Goal: Task Accomplishment & Management: Manage account settings

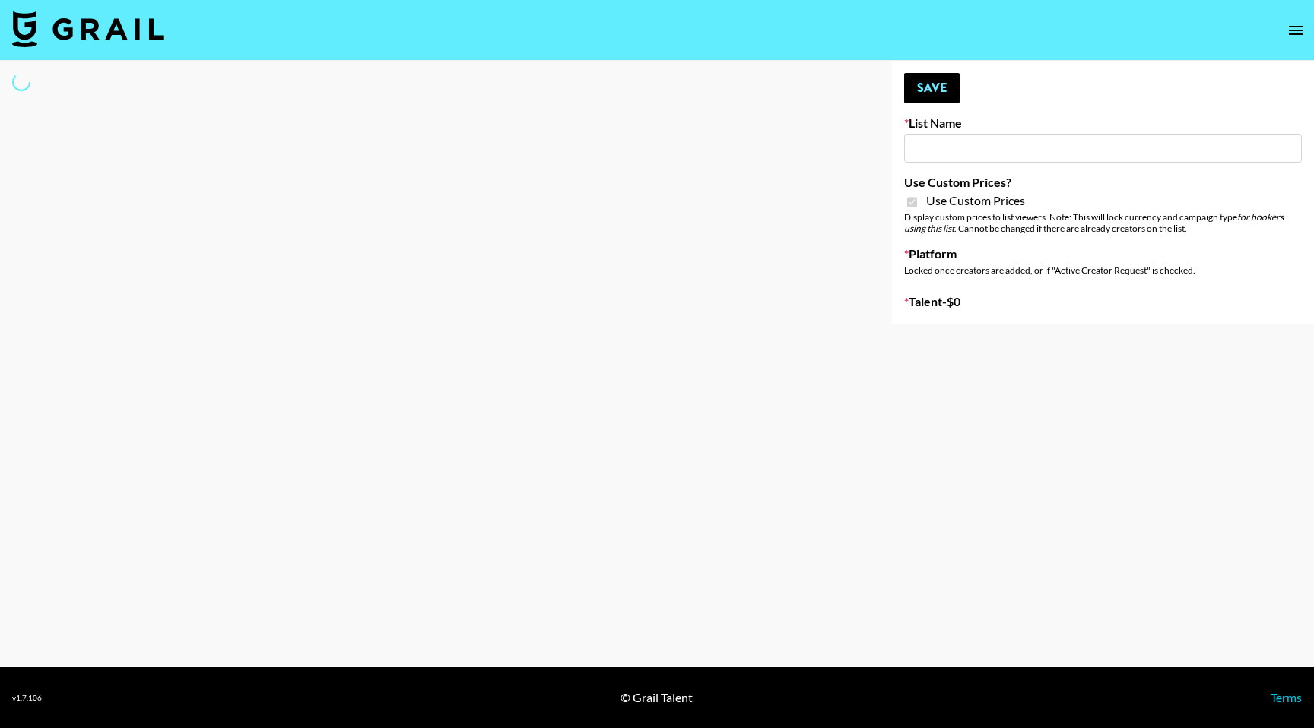
type input "Halovida (10th Oct)"
checkbox input "true"
select select "Brand"
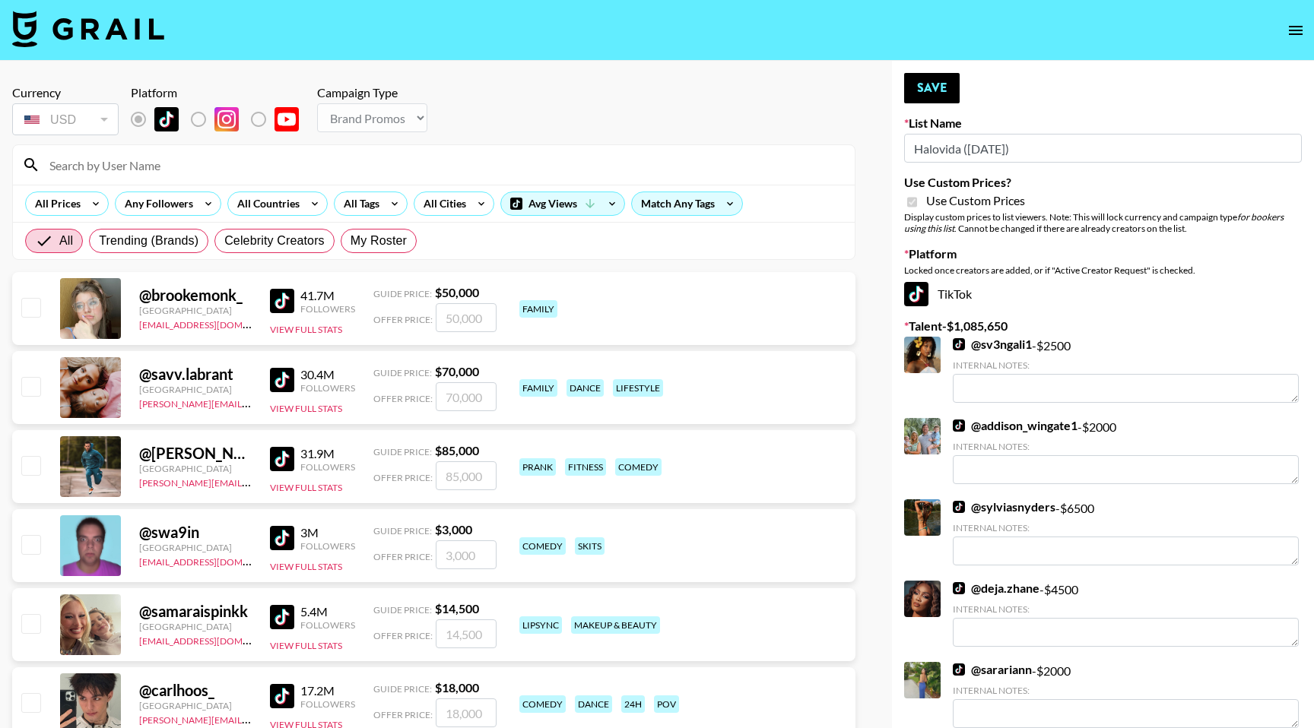
click at [233, 167] on input at bounding box center [442, 165] width 805 height 24
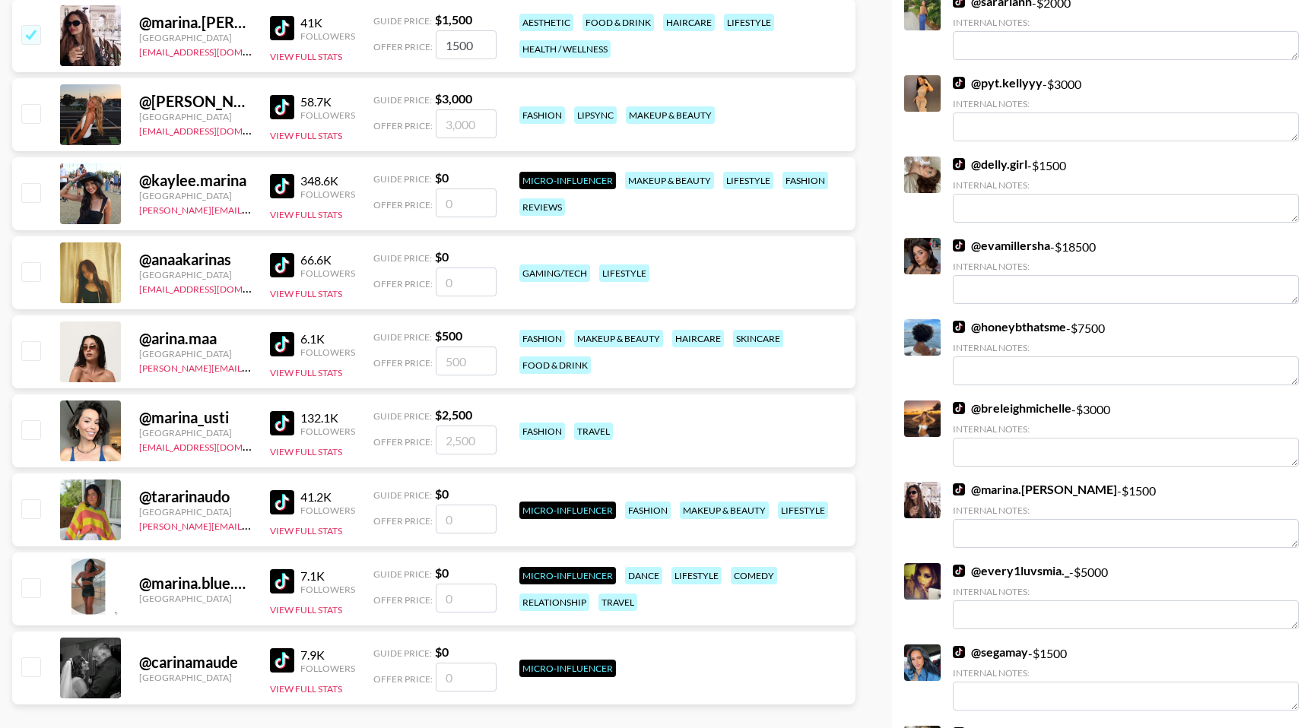
scroll to position [670, 0]
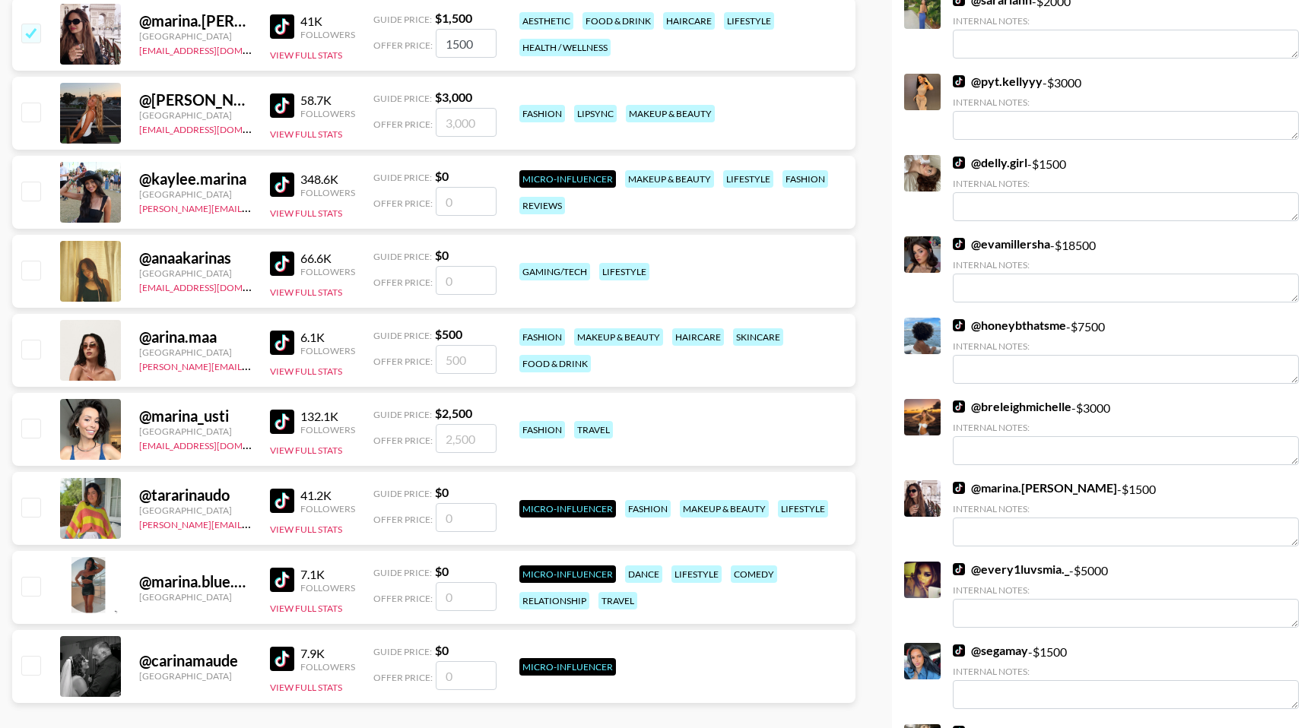
type input "arina"
click at [31, 353] on input "checkbox" at bounding box center [30, 349] width 18 height 18
checkbox input "true"
type input "500"
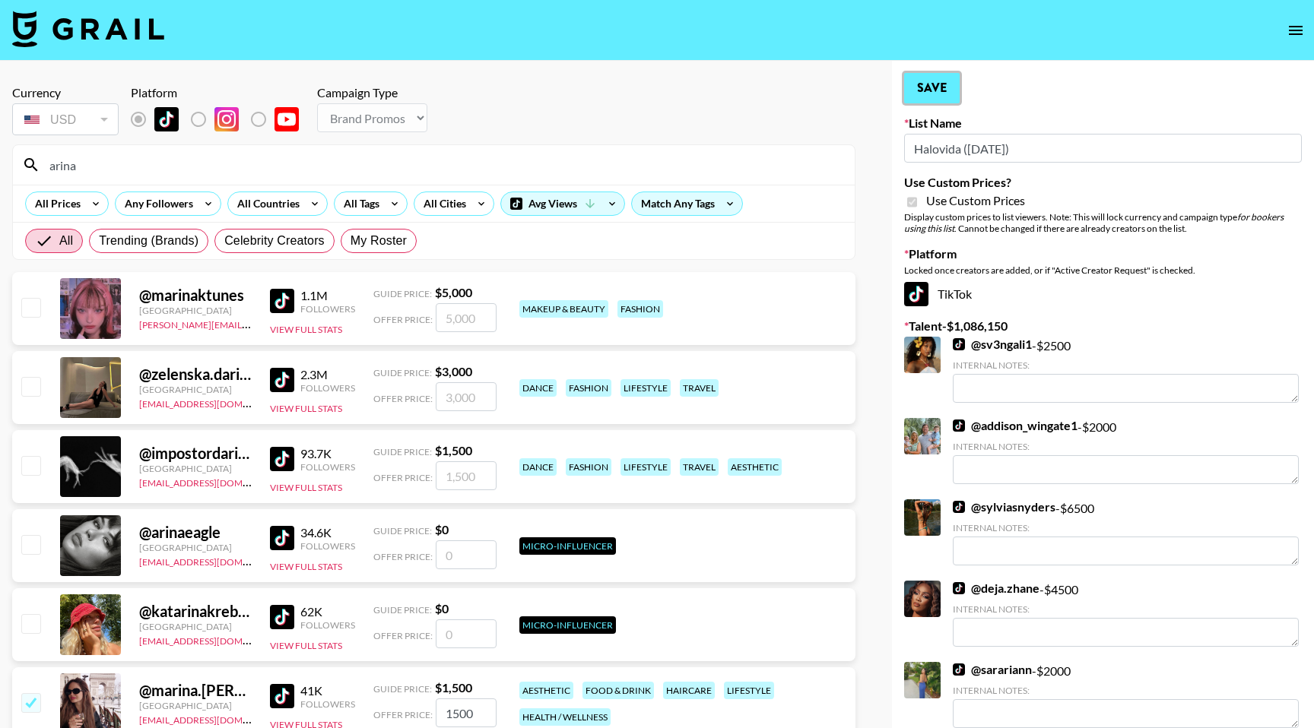
click at [929, 94] on button "Save" at bounding box center [932, 88] width 56 height 30
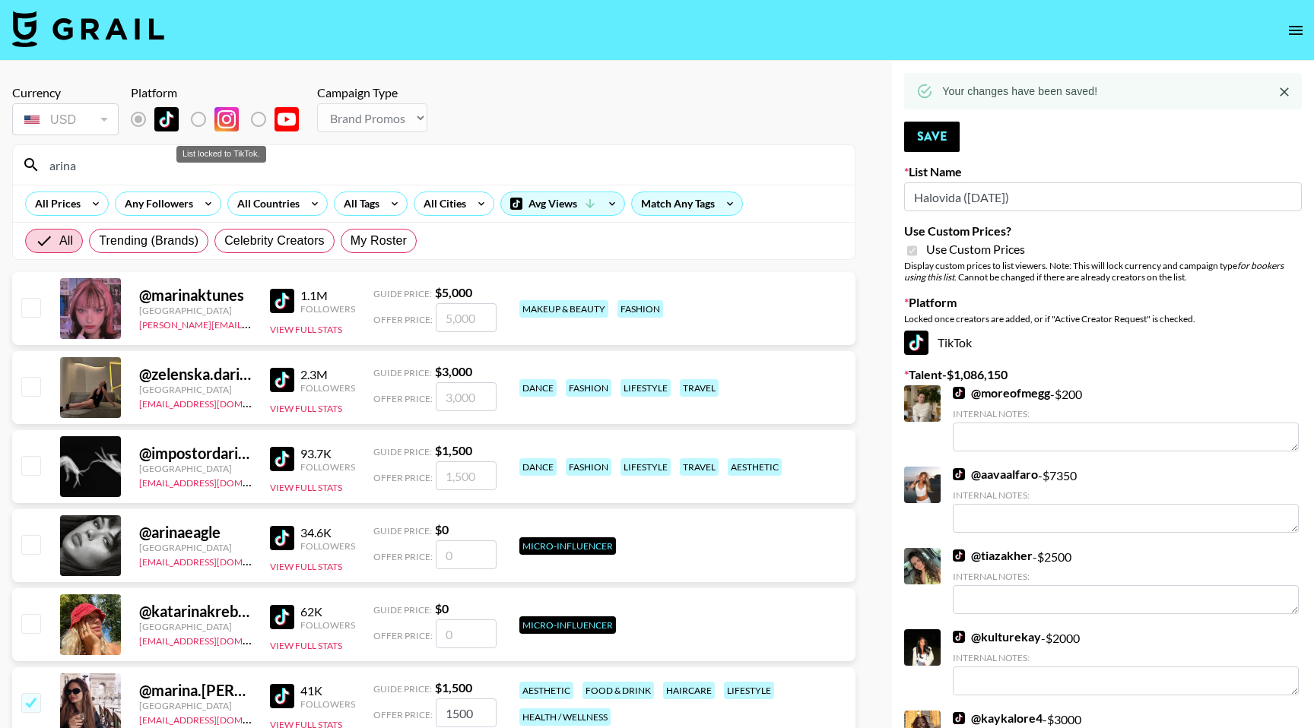
click at [246, 161] on div "List locked to TikTok." at bounding box center [221, 154] width 90 height 17
click at [172, 171] on input "arina" at bounding box center [442, 165] width 805 height 24
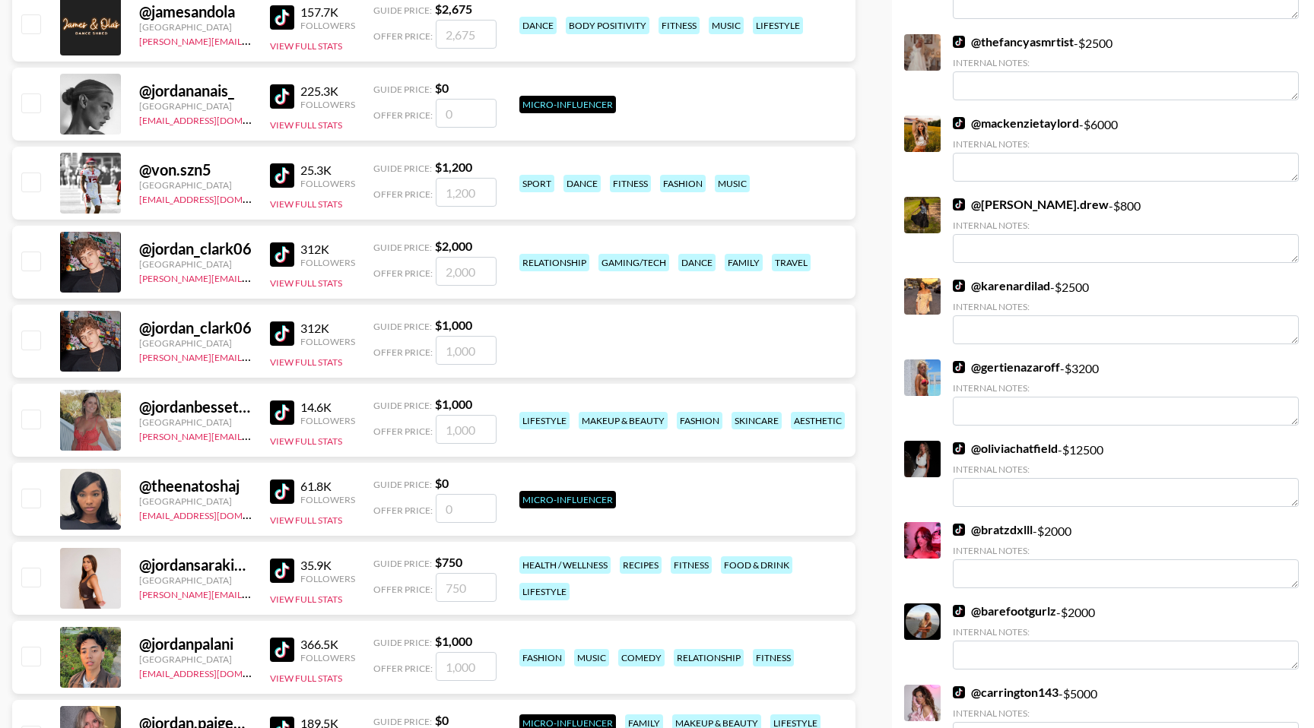
scroll to position [772, 0]
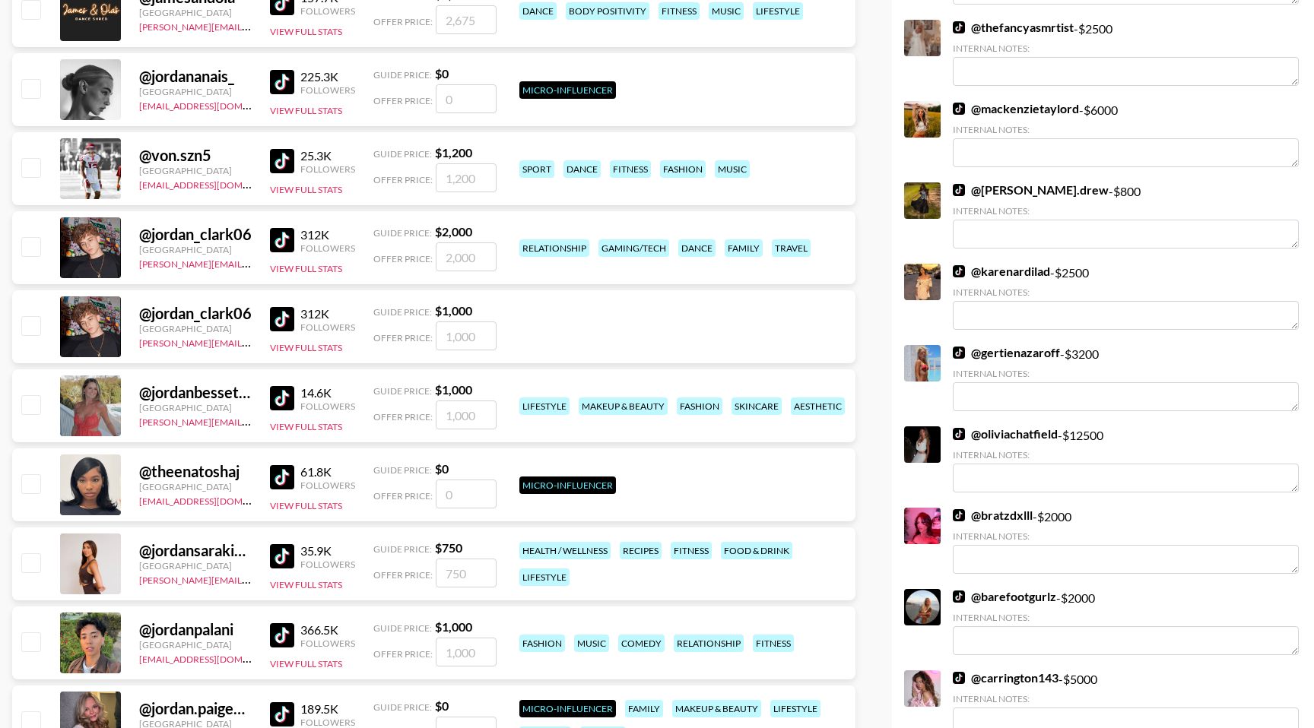
type input "jordan"
click at [32, 405] on input "checkbox" at bounding box center [30, 404] width 18 height 18
checkbox input "true"
type input "1000"
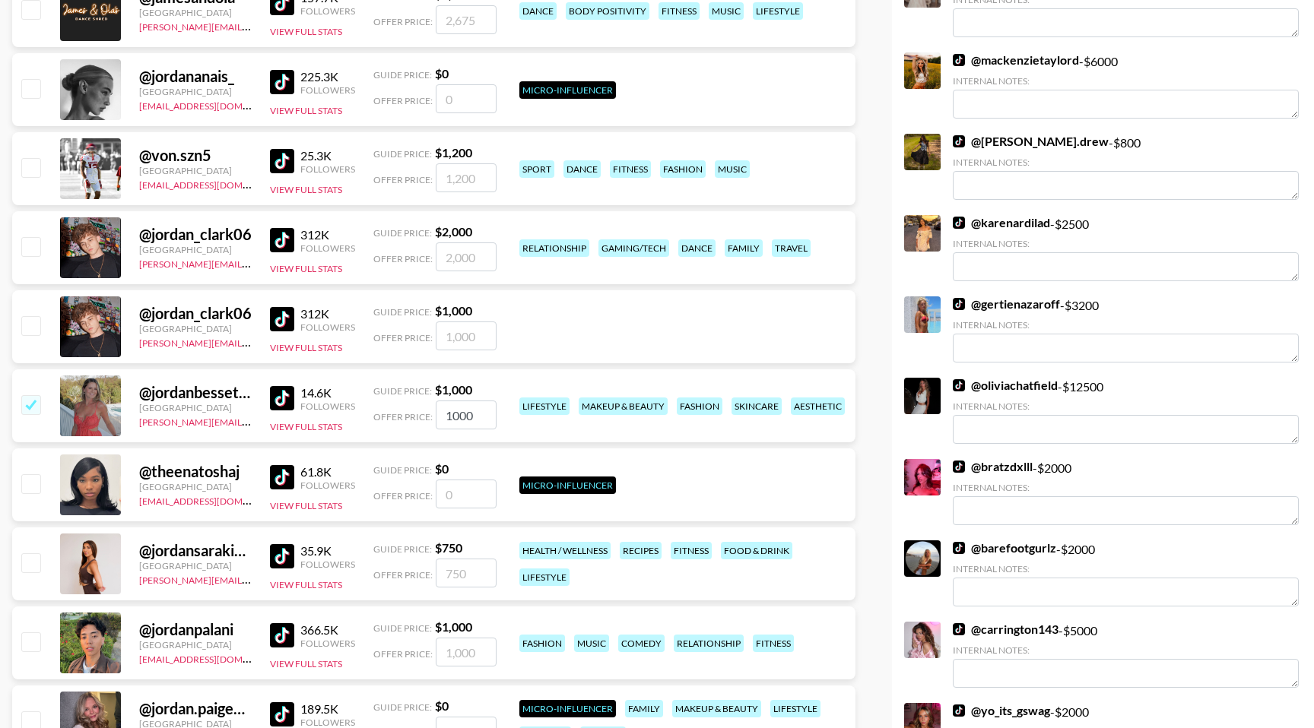
scroll to position [0, 0]
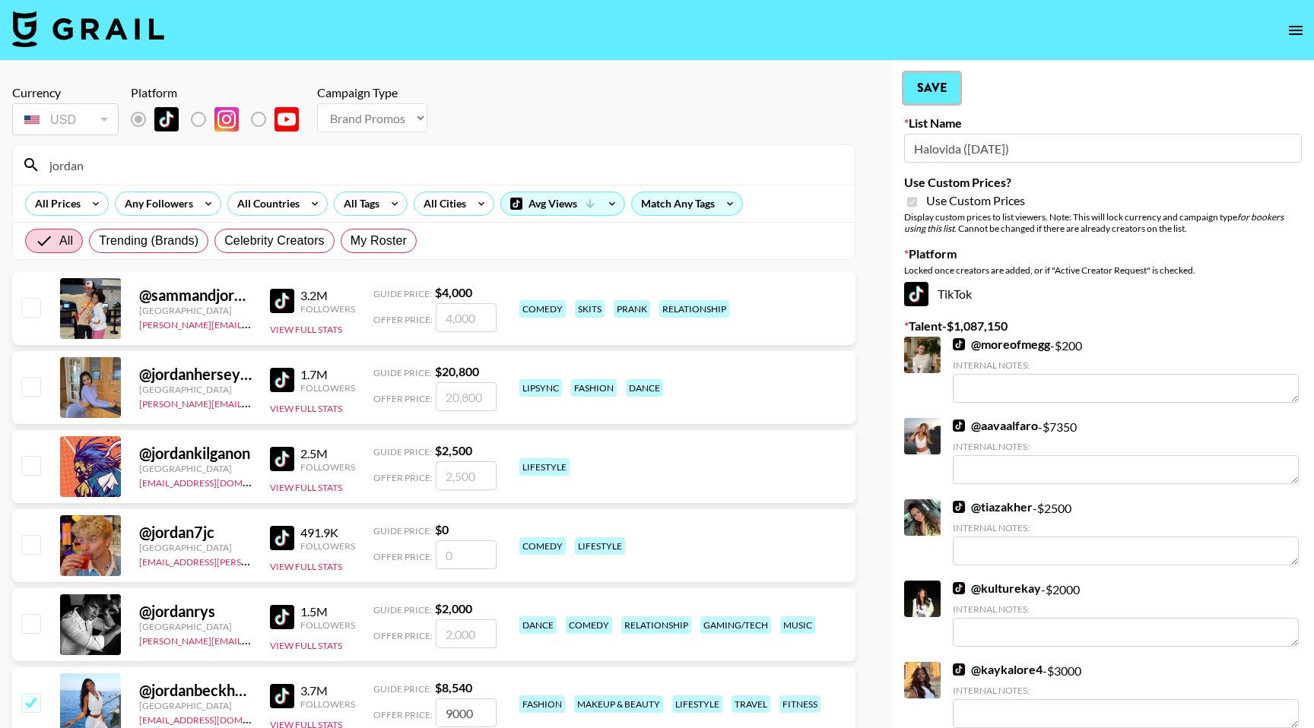
click at [956, 84] on button "Save" at bounding box center [932, 88] width 56 height 30
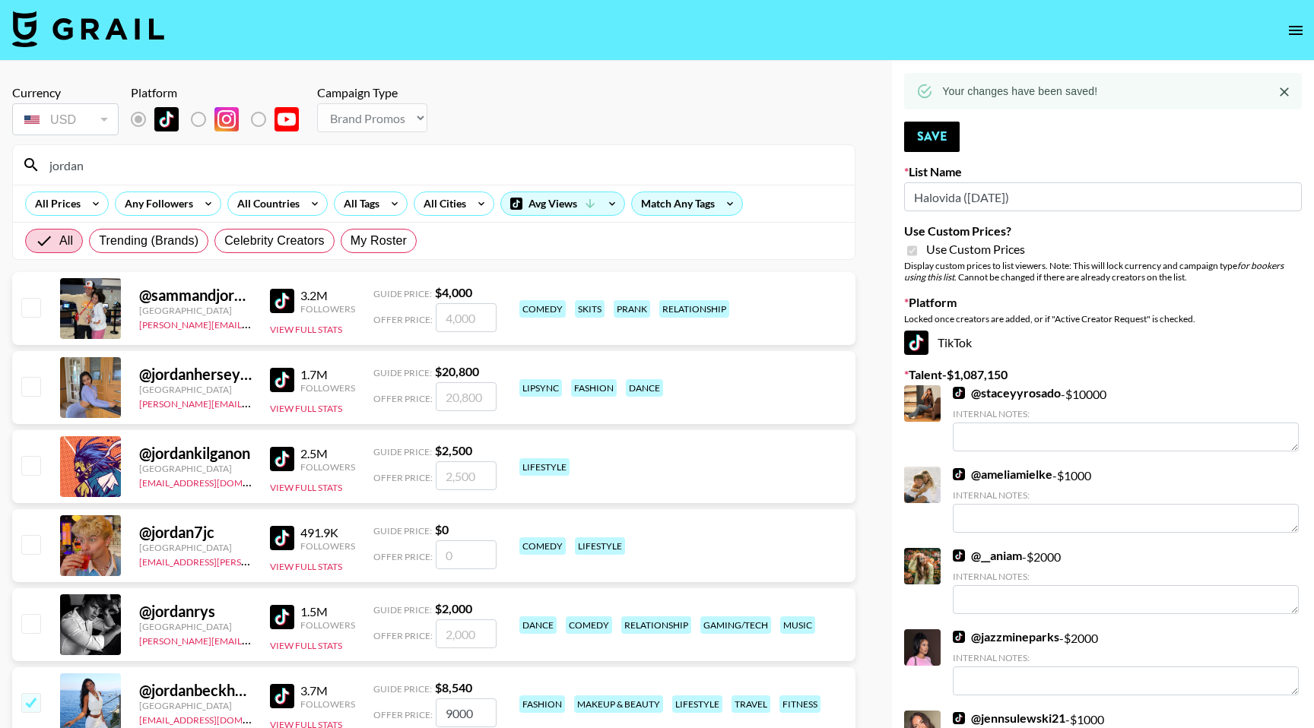
drag, startPoint x: 96, startPoint y: 167, endPoint x: 49, endPoint y: 167, distance: 47.1
click at [49, 167] on input "jordan" at bounding box center [442, 165] width 805 height 24
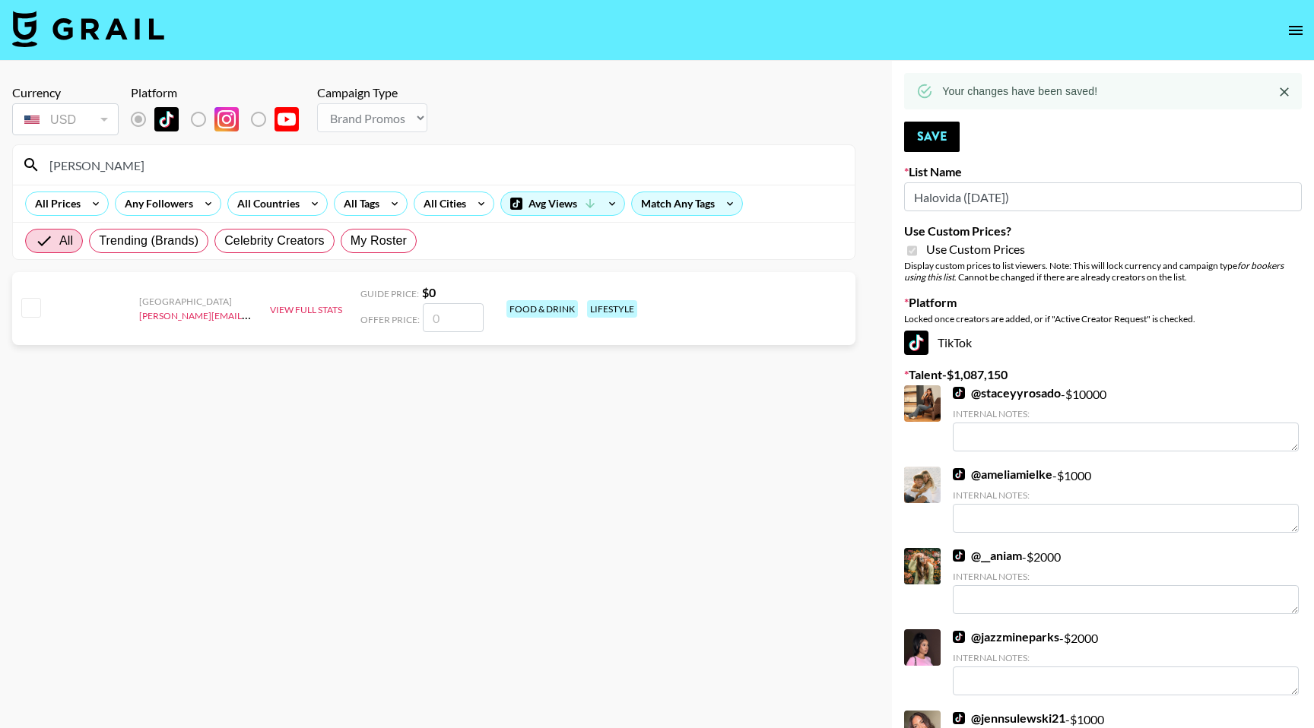
click at [450, 322] on input "number" at bounding box center [453, 317] width 61 height 29
click at [78, 166] on input "juhi" at bounding box center [442, 165] width 805 height 24
type input "j"
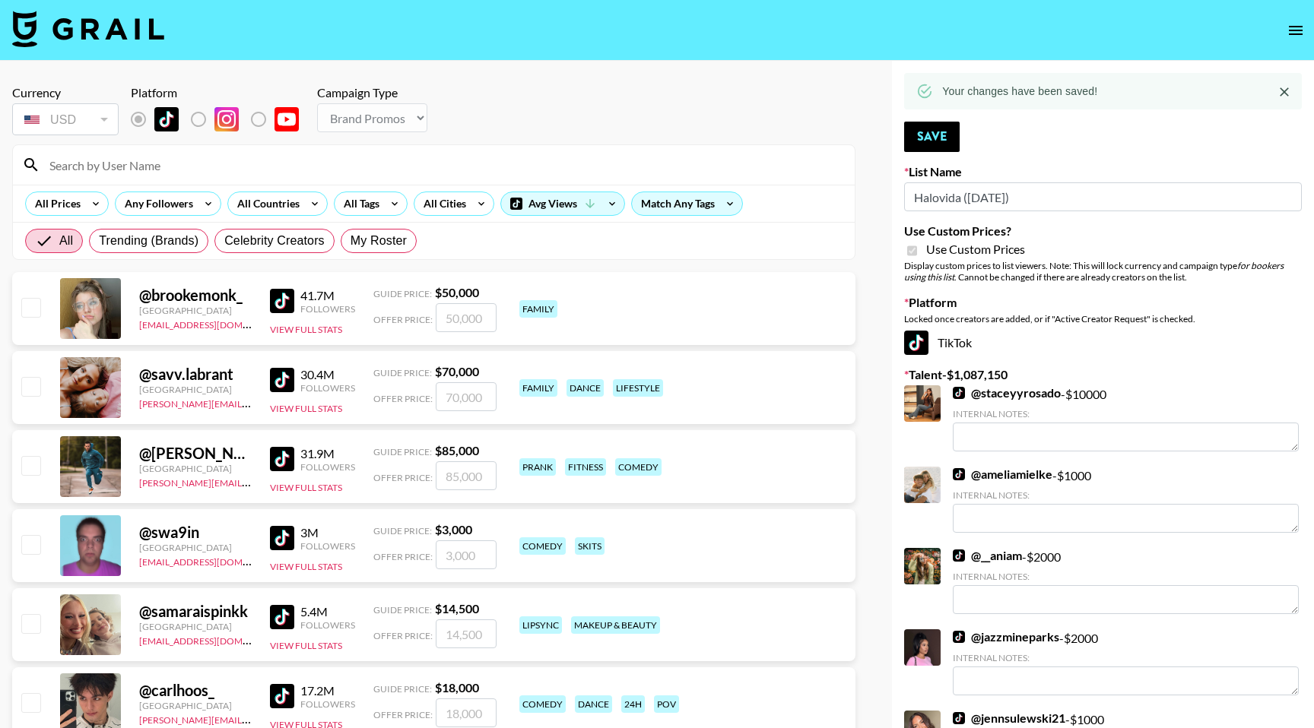
click at [204, 163] on input at bounding box center [442, 165] width 805 height 24
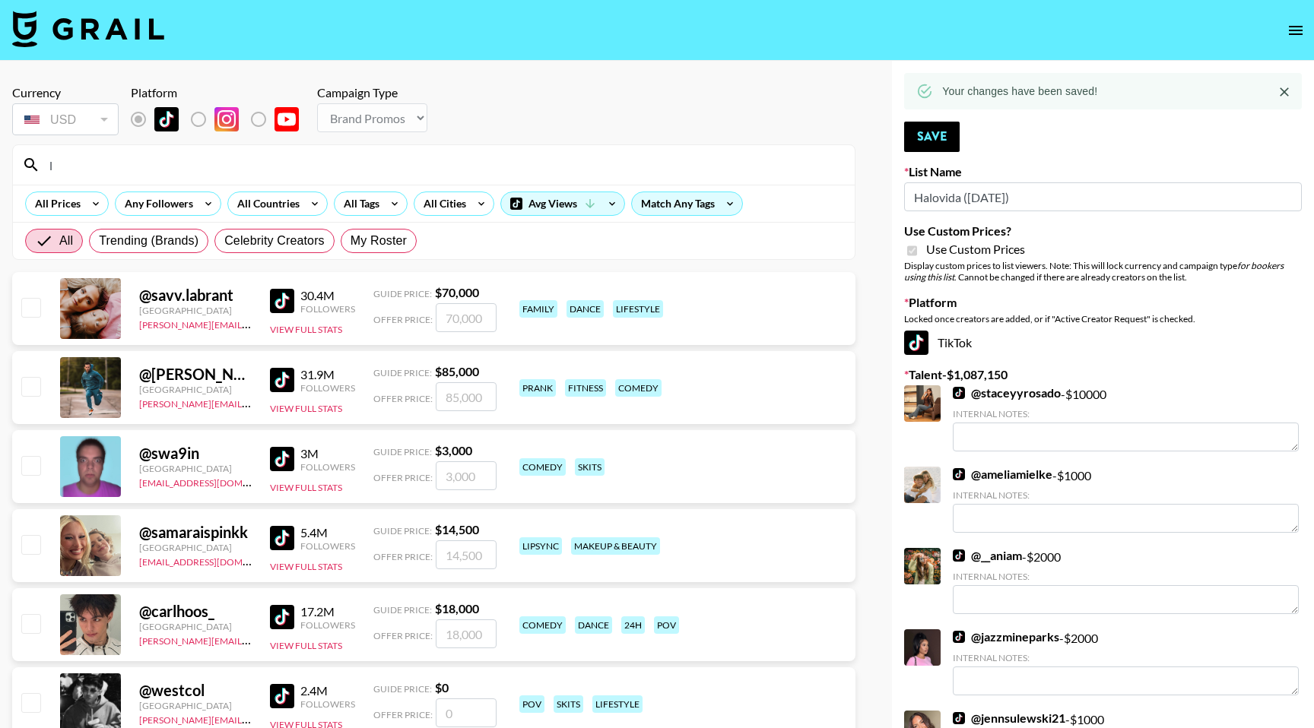
type input "l"
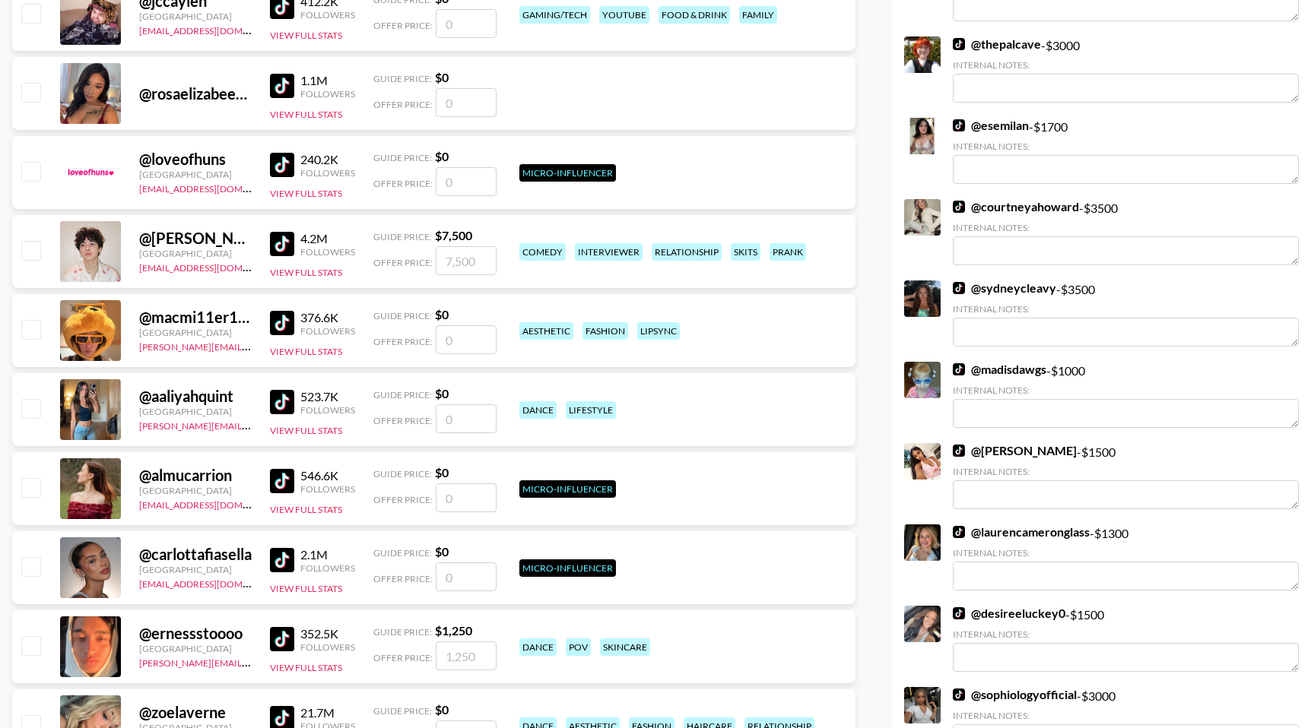
scroll to position [23780, 0]
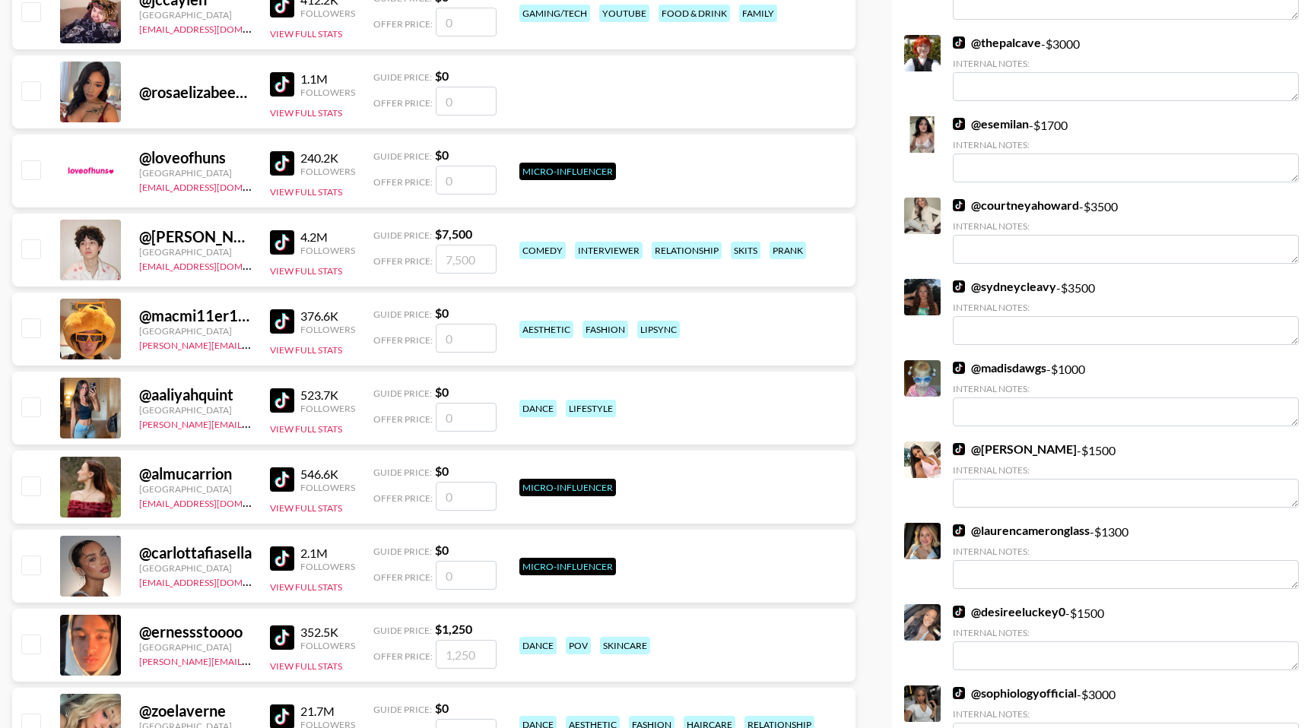
click at [1015, 207] on link "@ courtneyahoward" at bounding box center [1016, 205] width 126 height 15
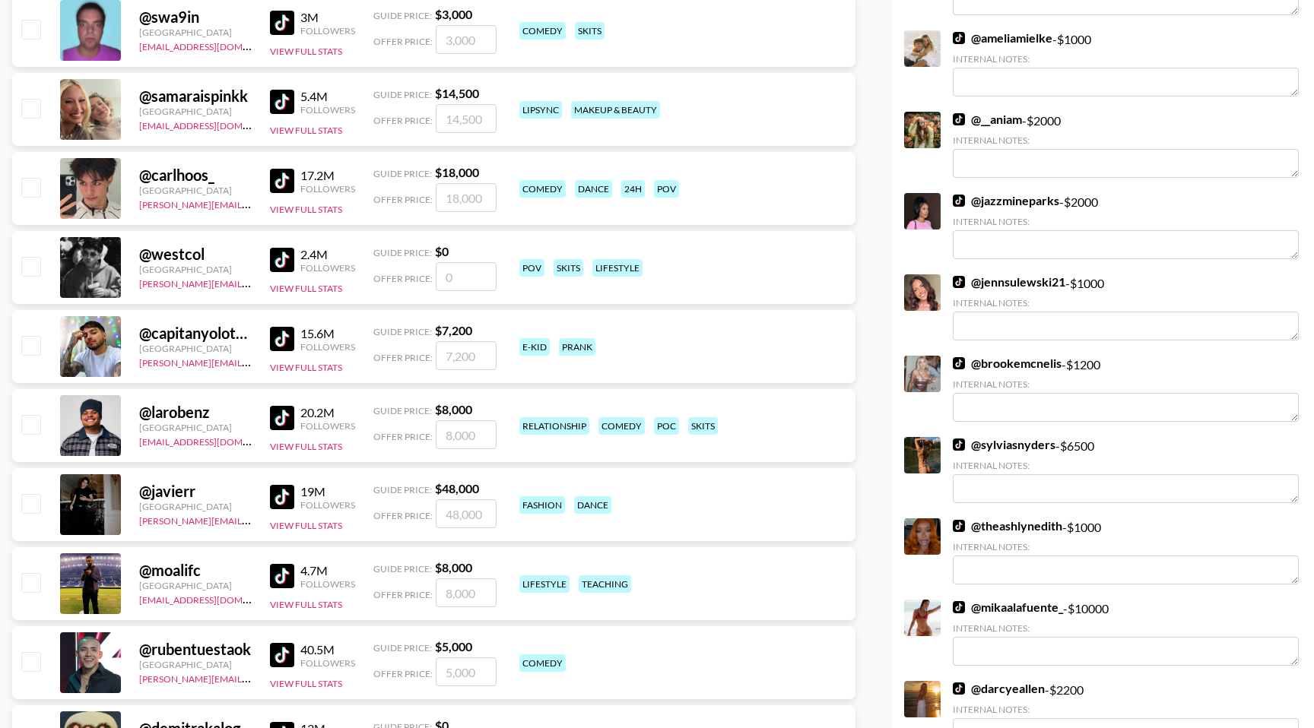
scroll to position [0, 0]
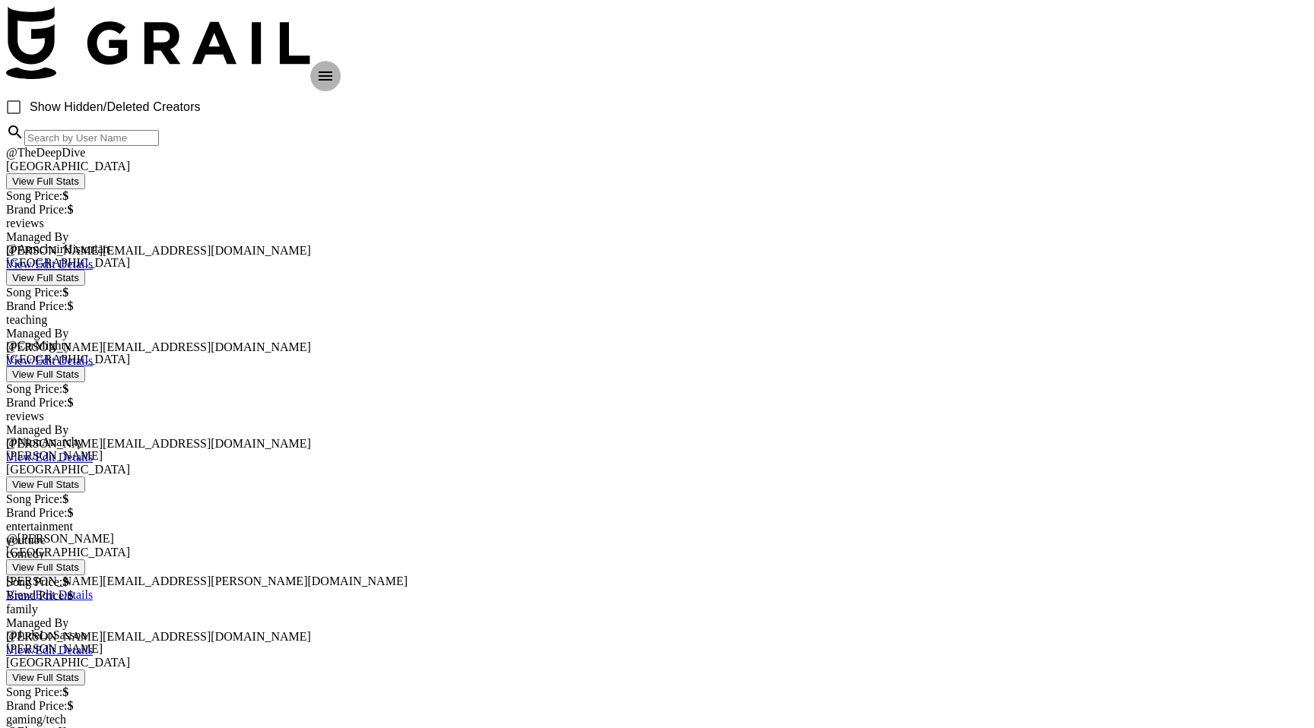
click at [335, 67] on icon "open drawer" at bounding box center [325, 76] width 18 height 18
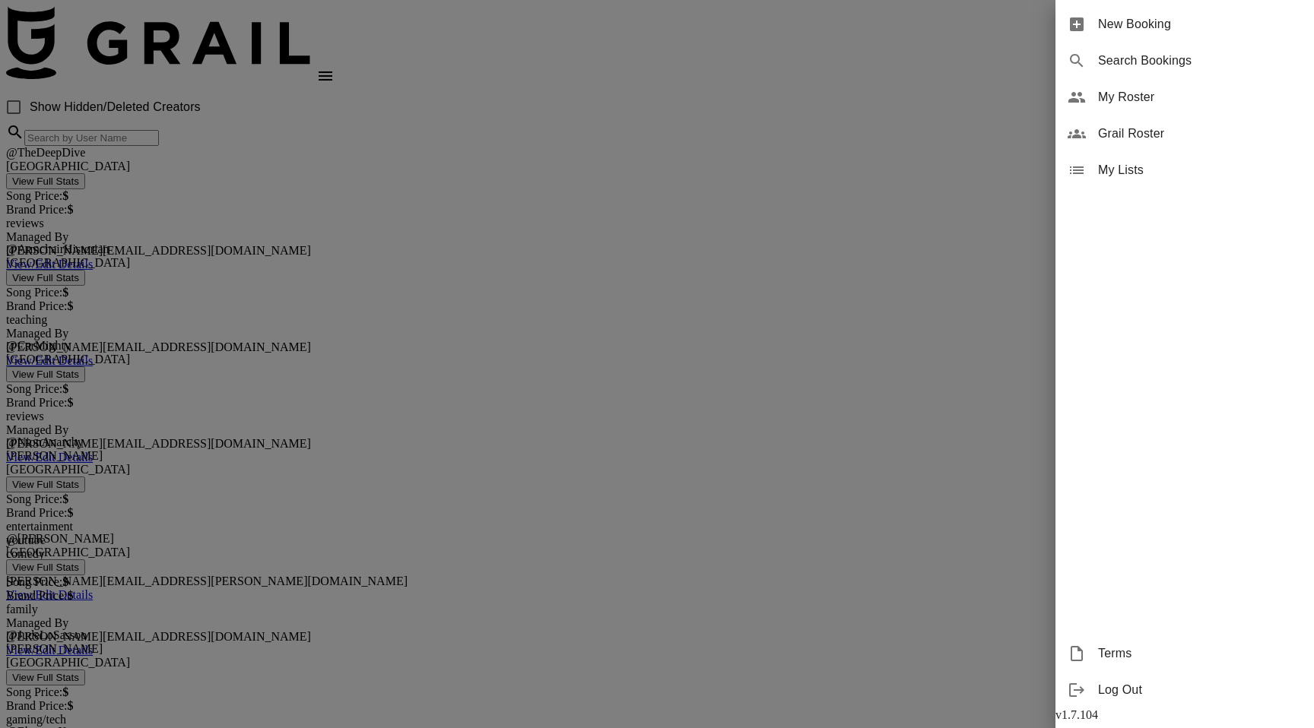
click at [1128, 98] on span "My Roster" at bounding box center [1200, 97] width 204 height 18
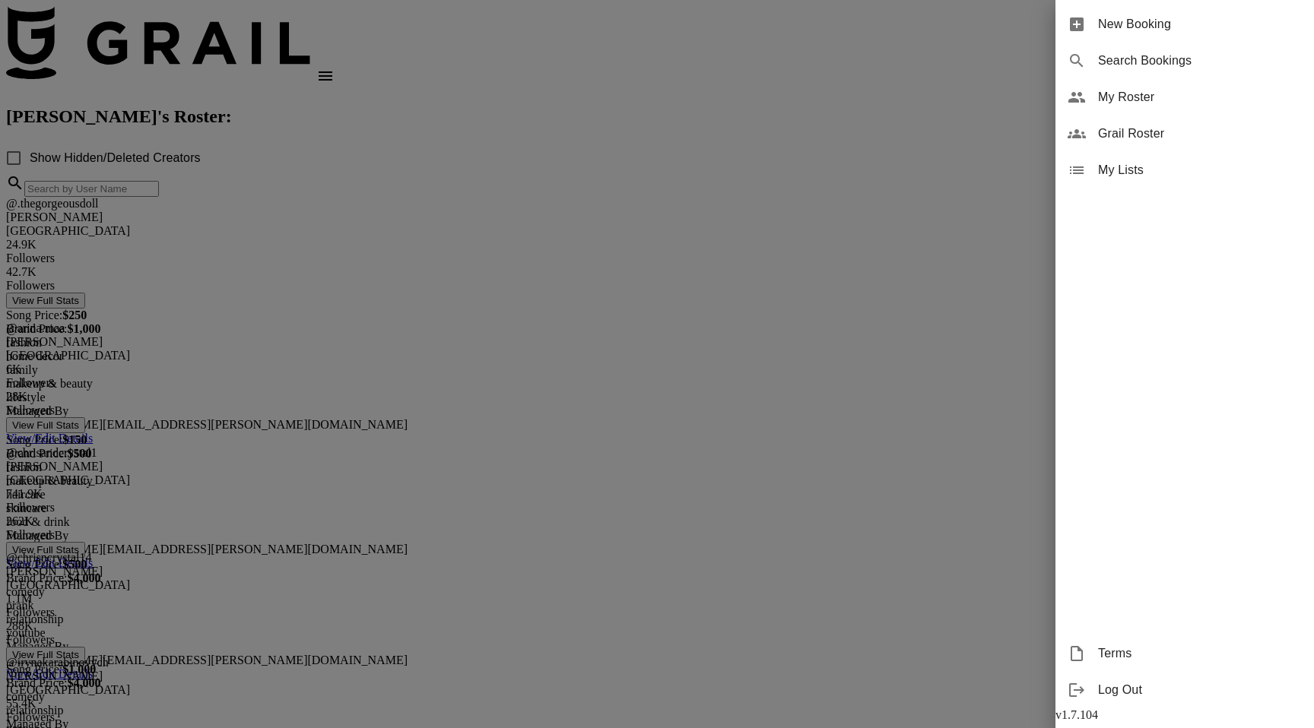
click at [778, 169] on div at bounding box center [657, 364] width 1314 height 728
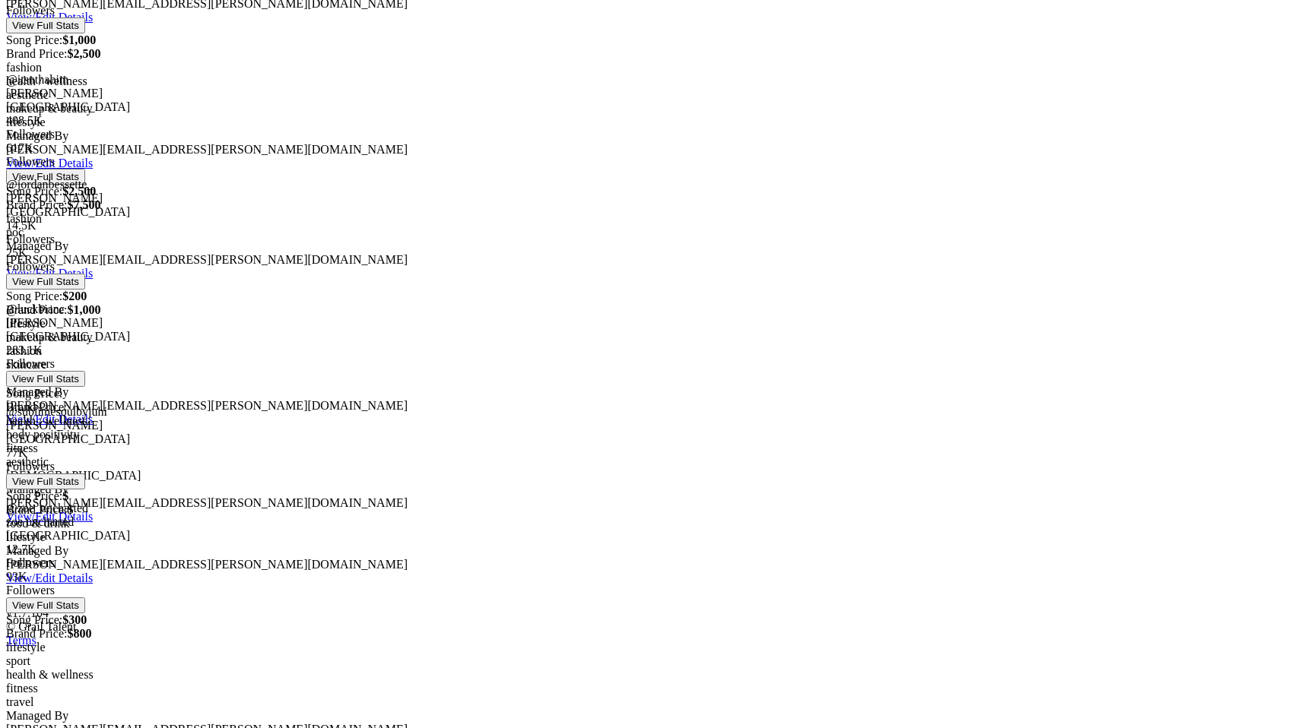
scroll to position [744, 0]
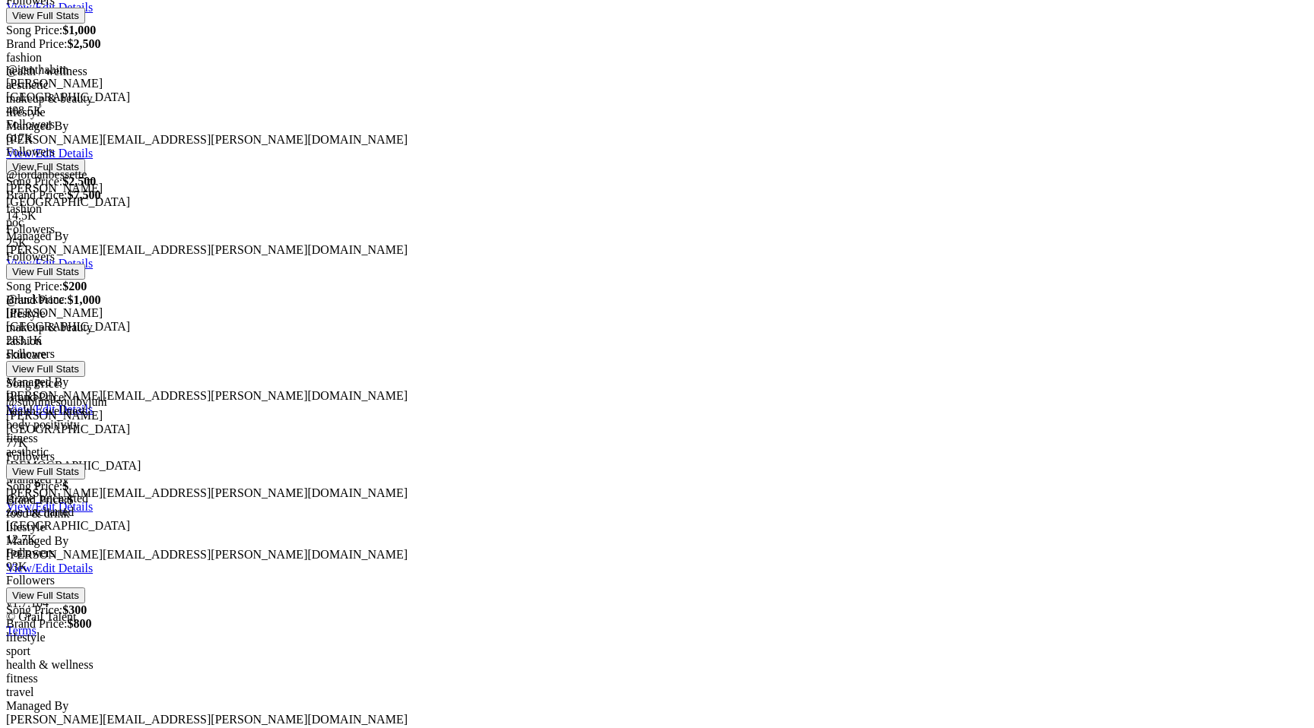
click at [93, 500] on link "View/Edit Details" at bounding box center [49, 506] width 87 height 13
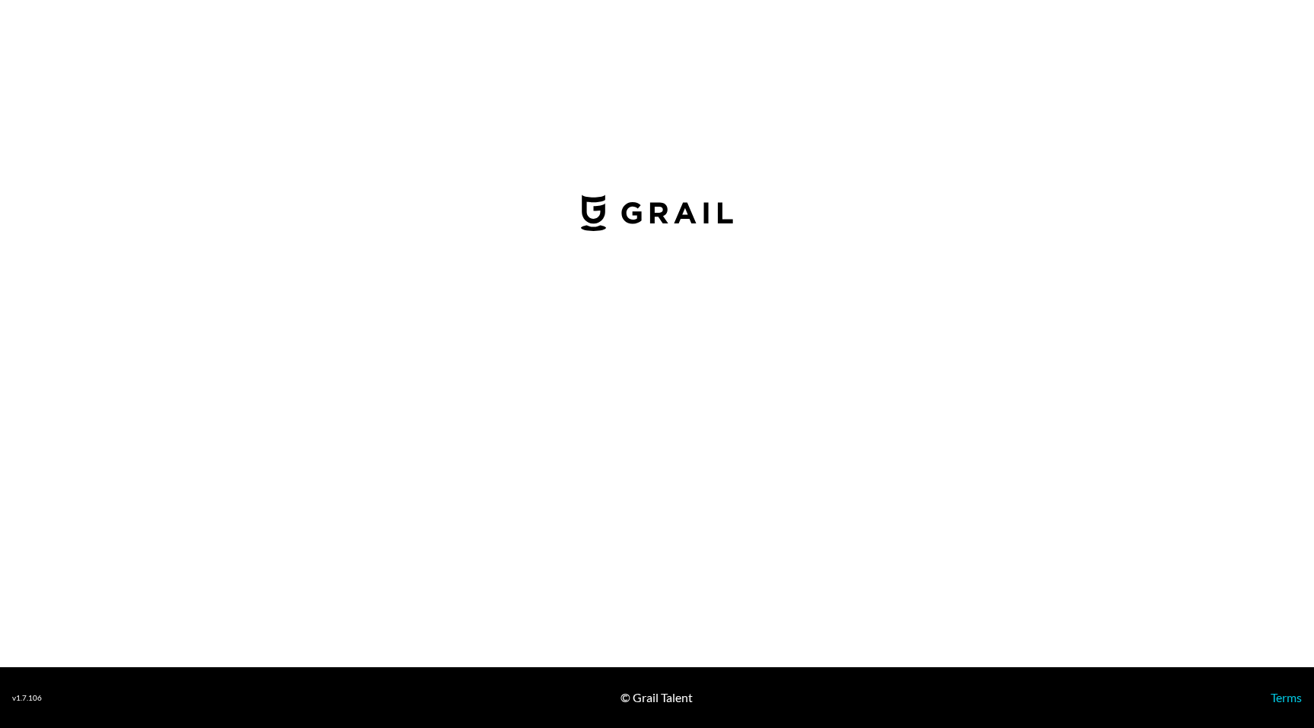
select select "USD"
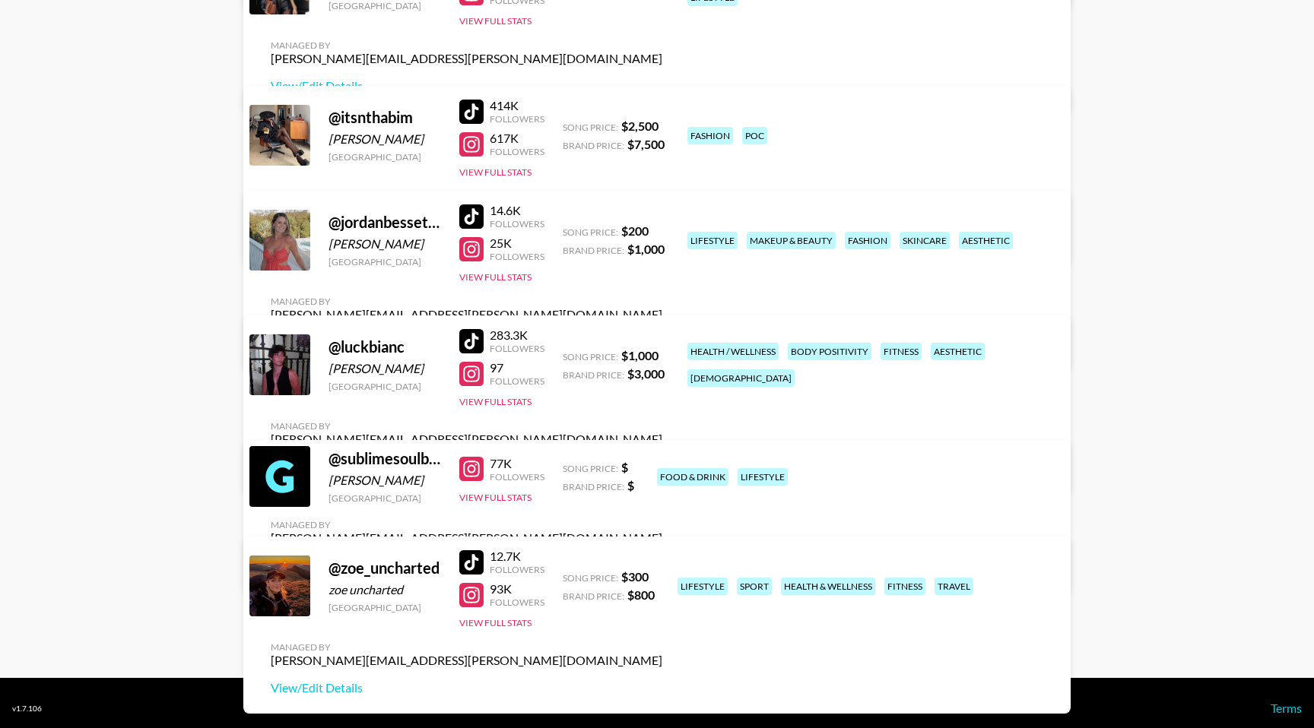
scroll to position [765, 0]
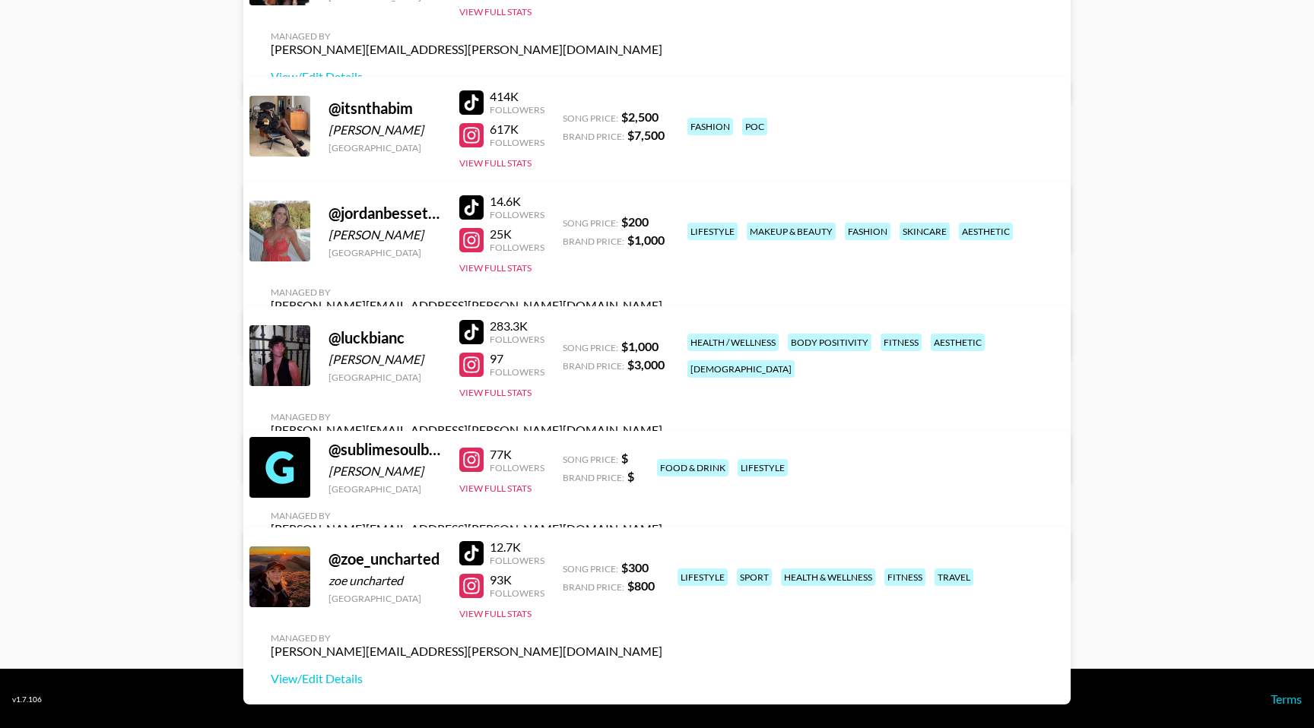
click at [662, 549] on link "View/Edit Details" at bounding box center [467, 556] width 392 height 15
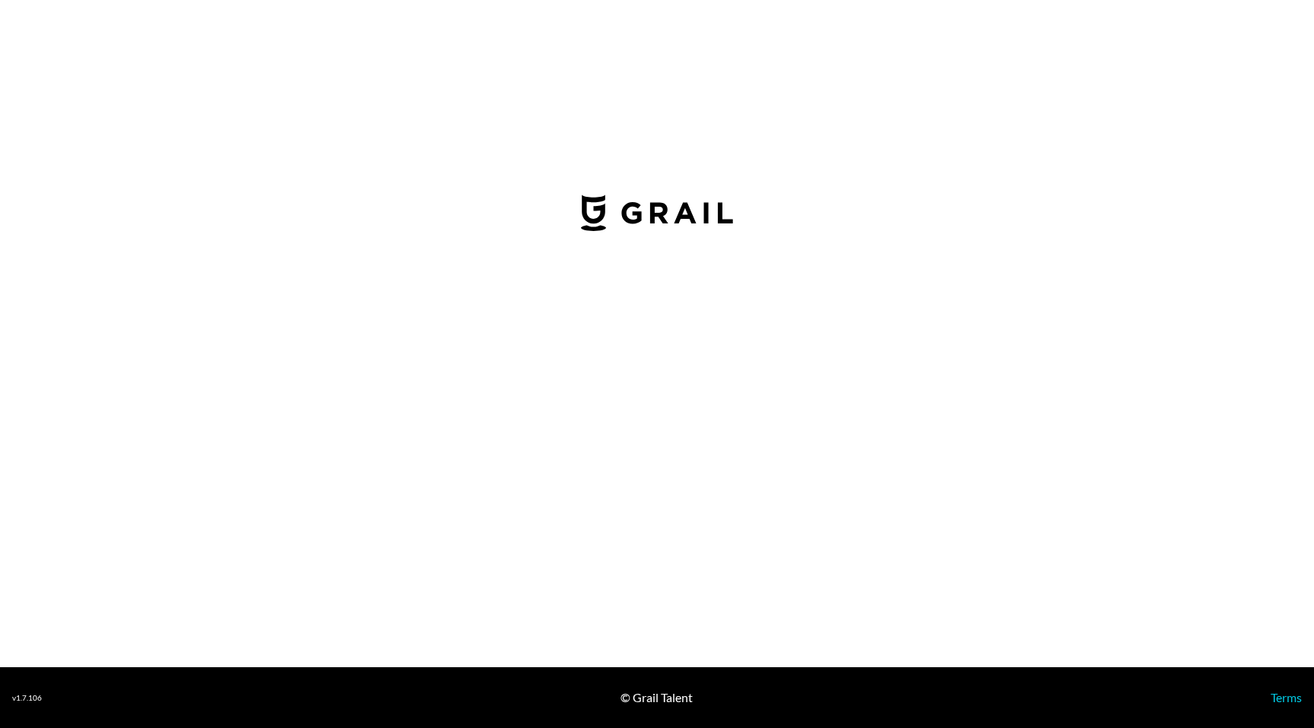
select select "USD"
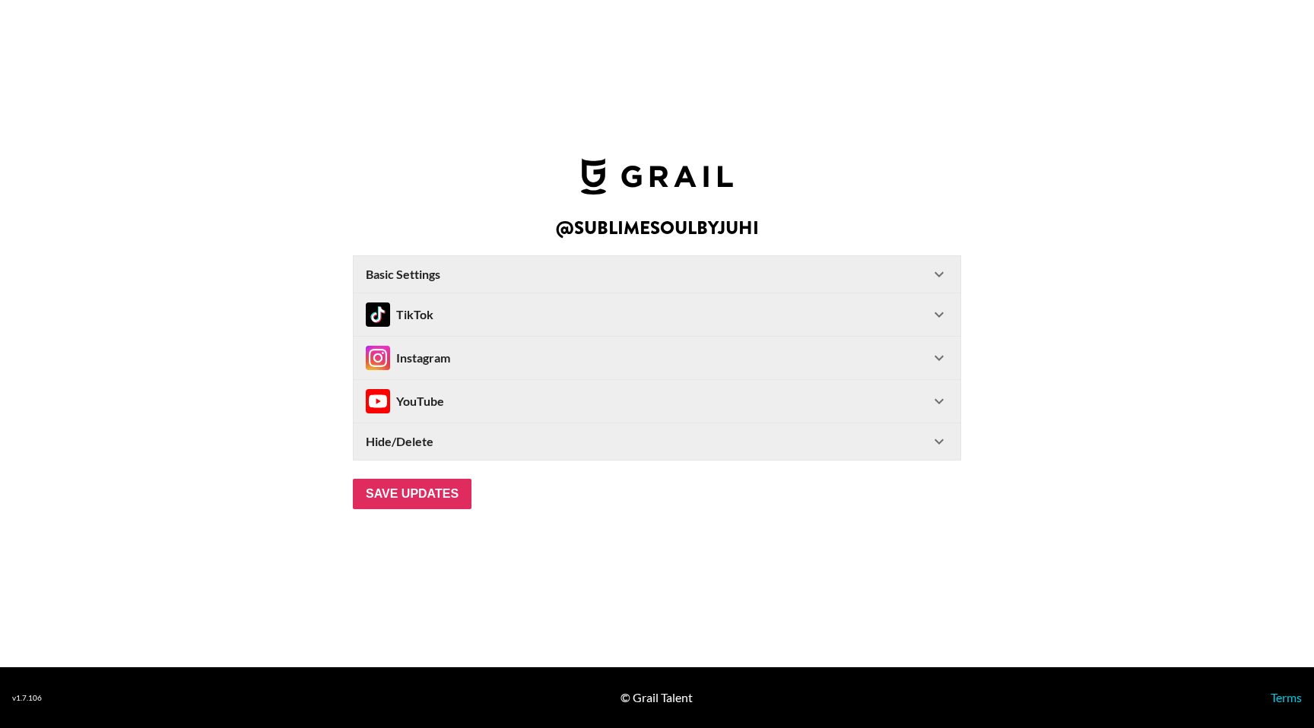
click at [947, 354] on icon at bounding box center [939, 358] width 18 height 18
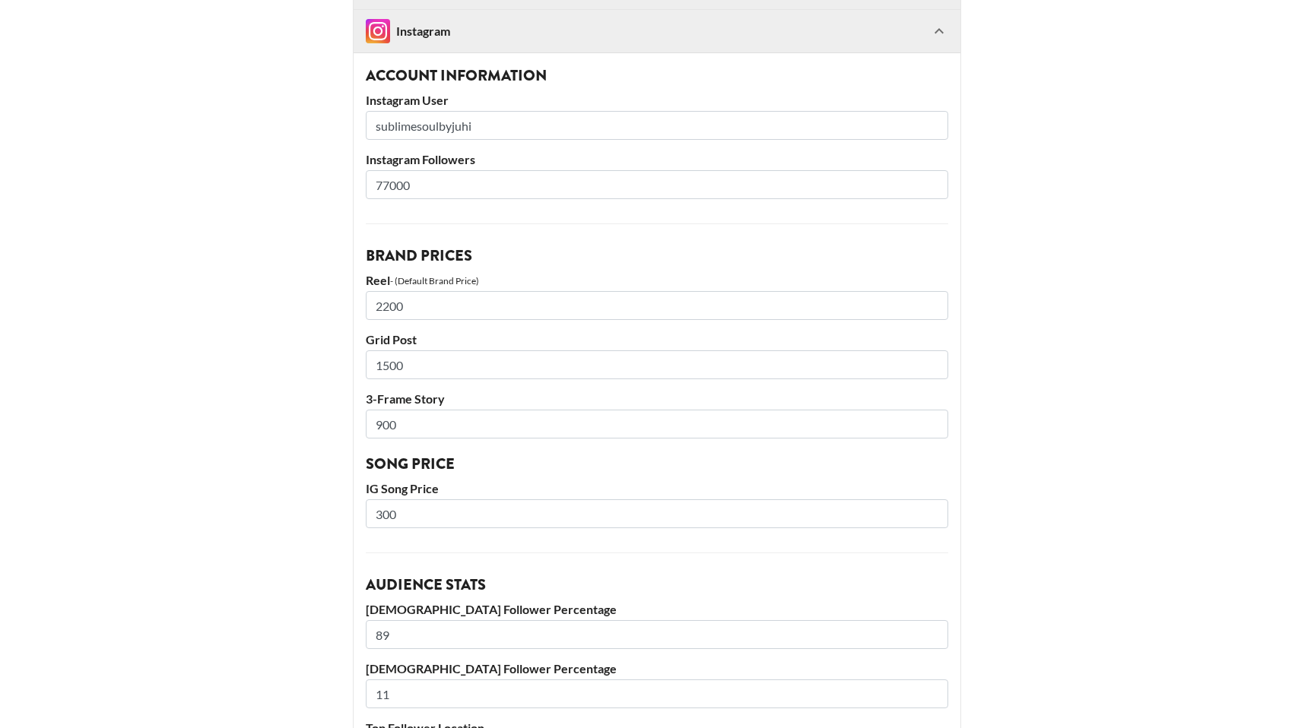
scroll to position [205, 0]
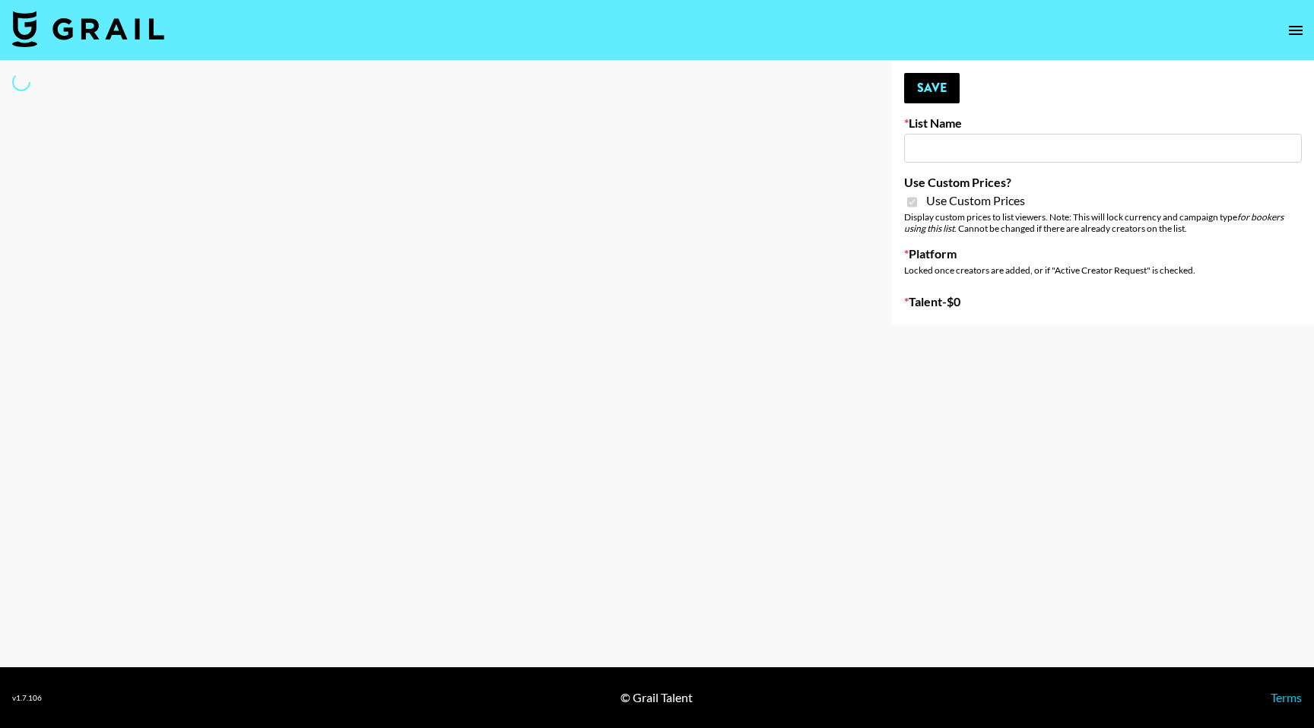
type input "Hily ([DATE])"
checkbox input "true"
select select "Brand"
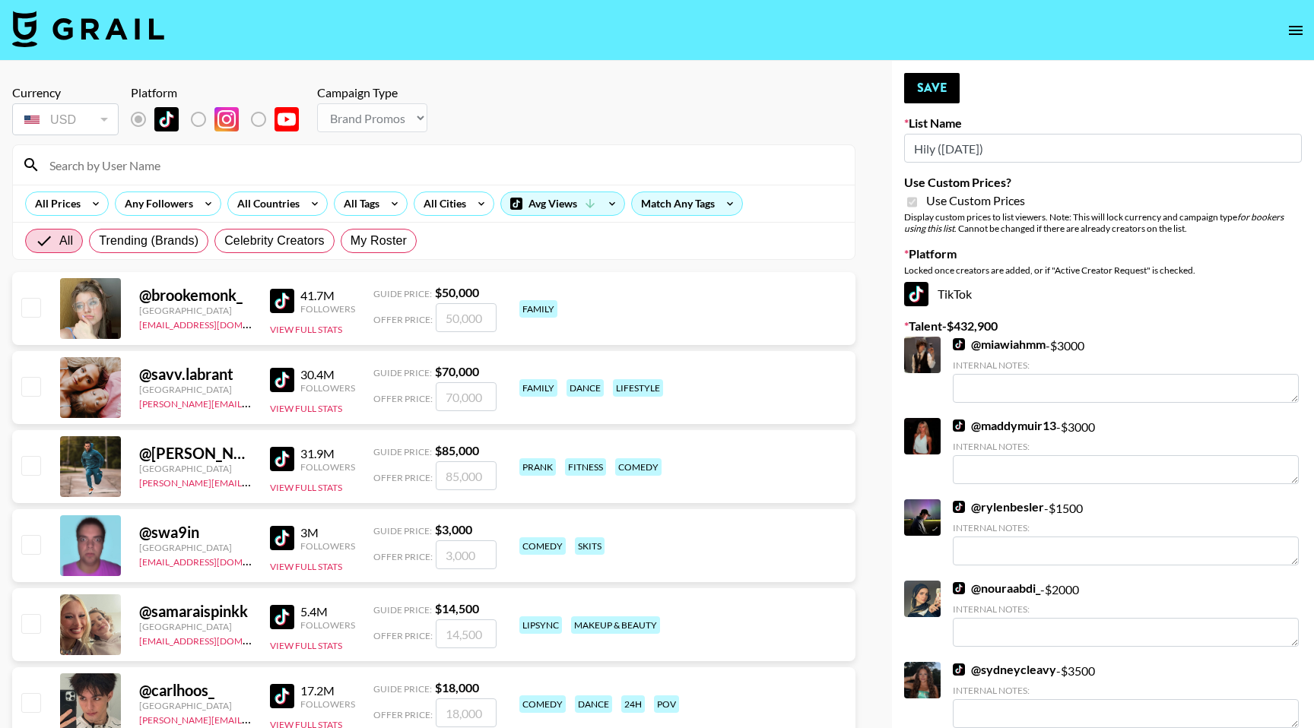
click at [236, 167] on input at bounding box center [442, 165] width 805 height 24
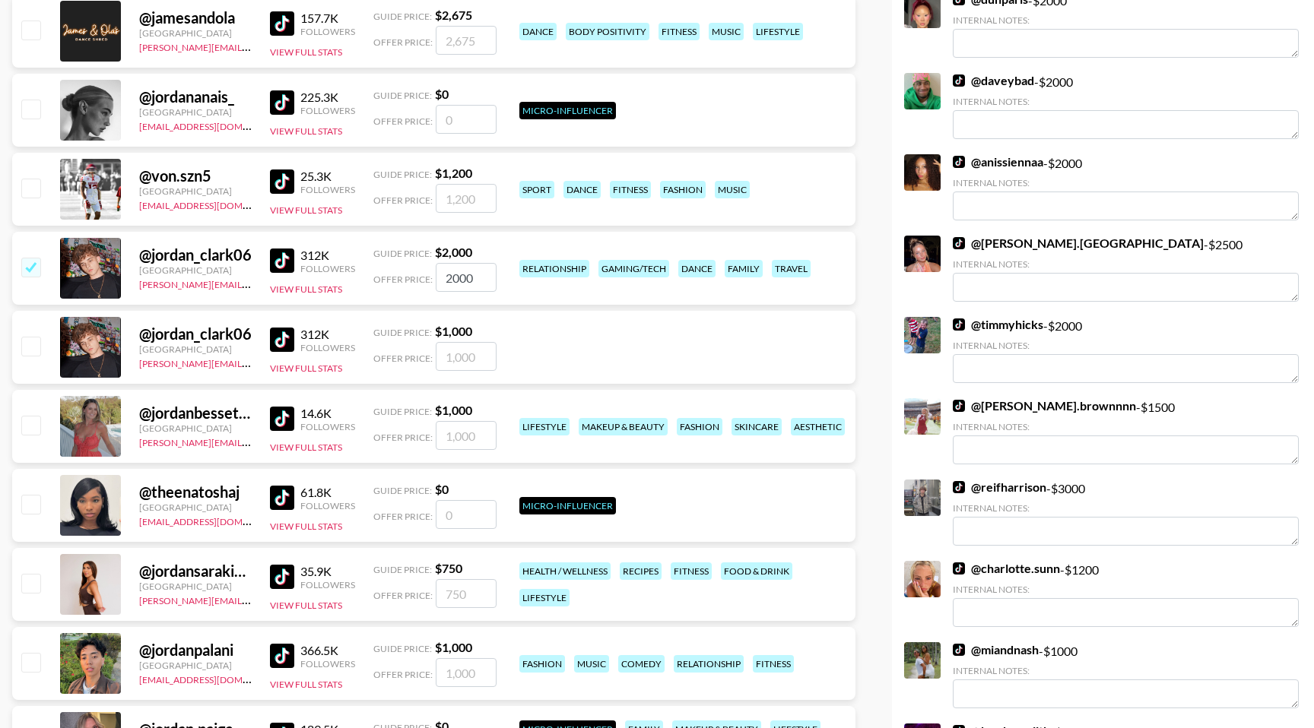
scroll to position [757, 0]
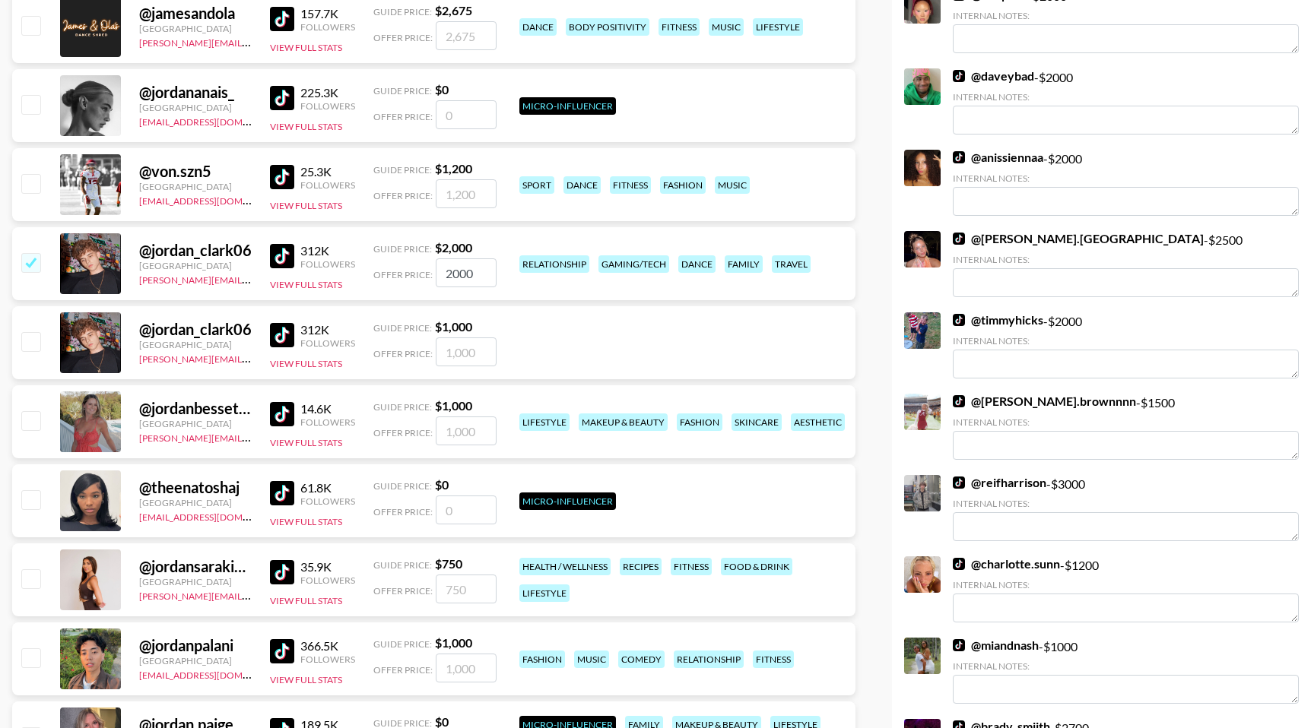
type input "jordan"
click at [27, 432] on div at bounding box center [30, 422] width 24 height 26
click at [30, 420] on input "checkbox" at bounding box center [30, 420] width 18 height 18
checkbox input "true"
type input "1000"
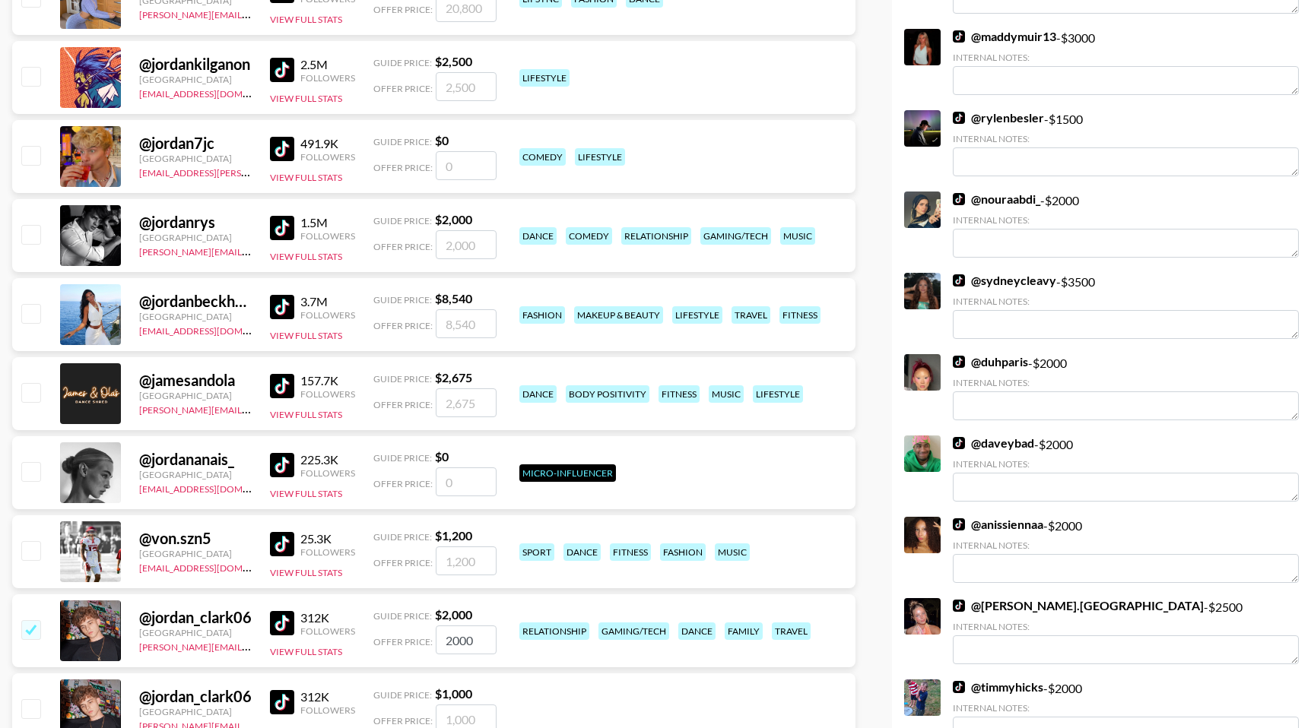
scroll to position [0, 0]
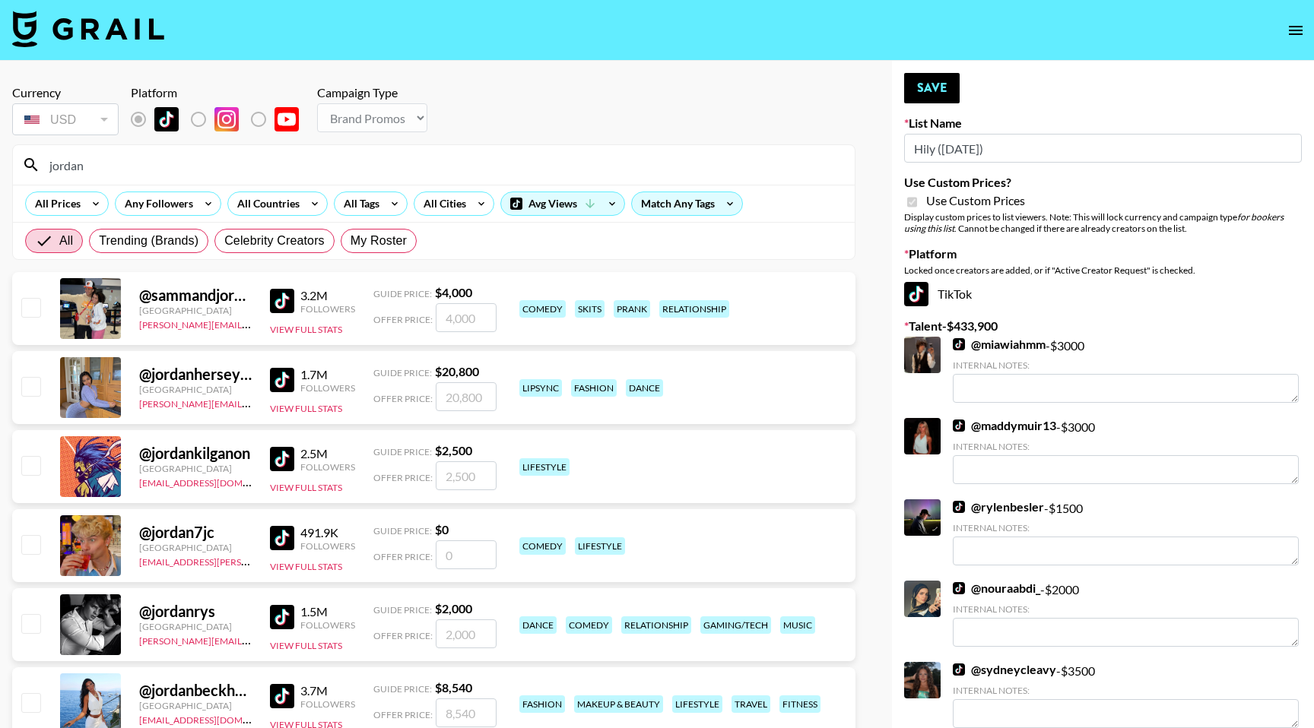
drag, startPoint x: 201, startPoint y: 160, endPoint x: 39, endPoint y: 165, distance: 162.8
click at [39, 165] on div "jordan" at bounding box center [434, 165] width 842 height 40
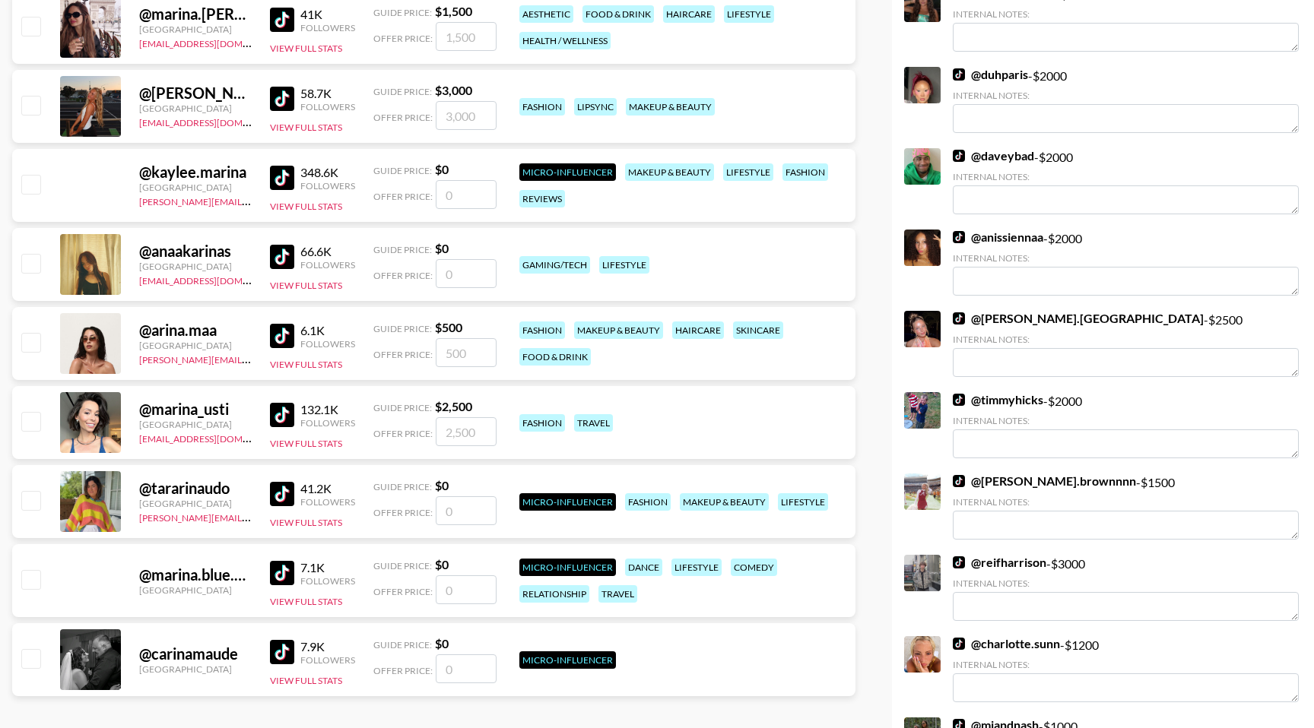
scroll to position [703, 0]
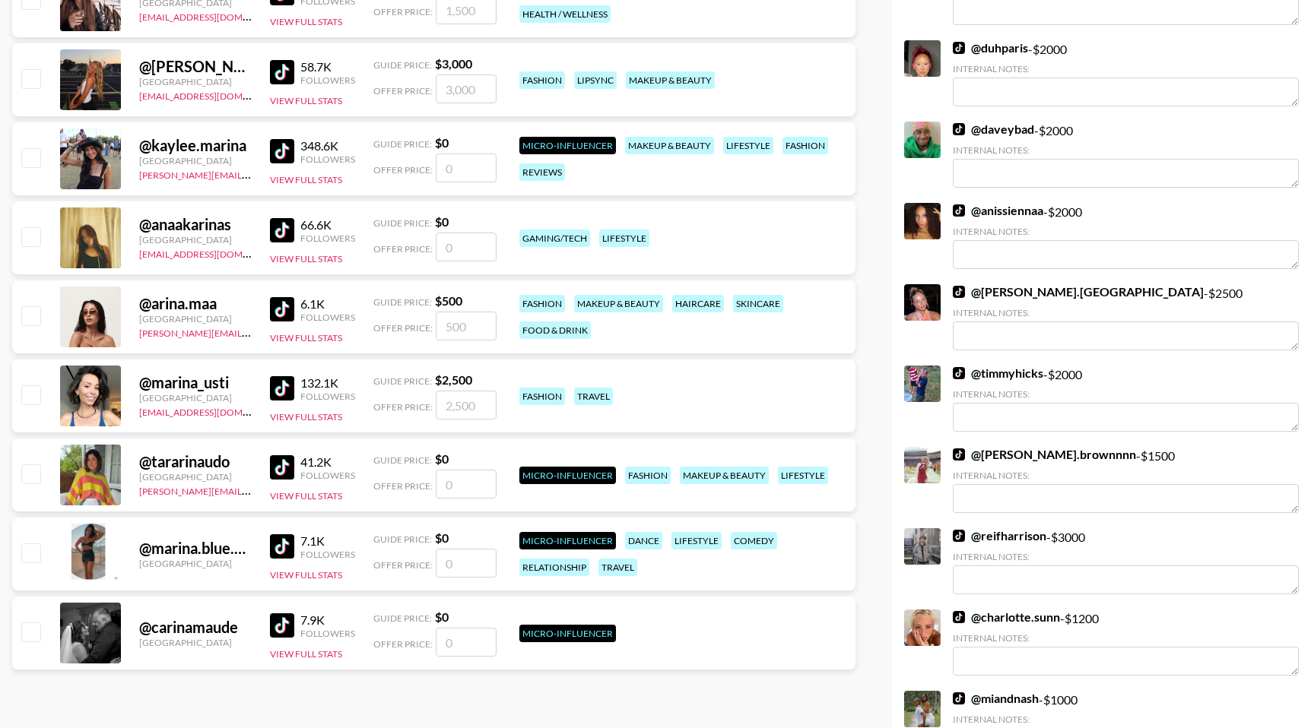
type input "arina"
click at [38, 322] on input "checkbox" at bounding box center [30, 315] width 18 height 18
checkbox input "true"
type input "500"
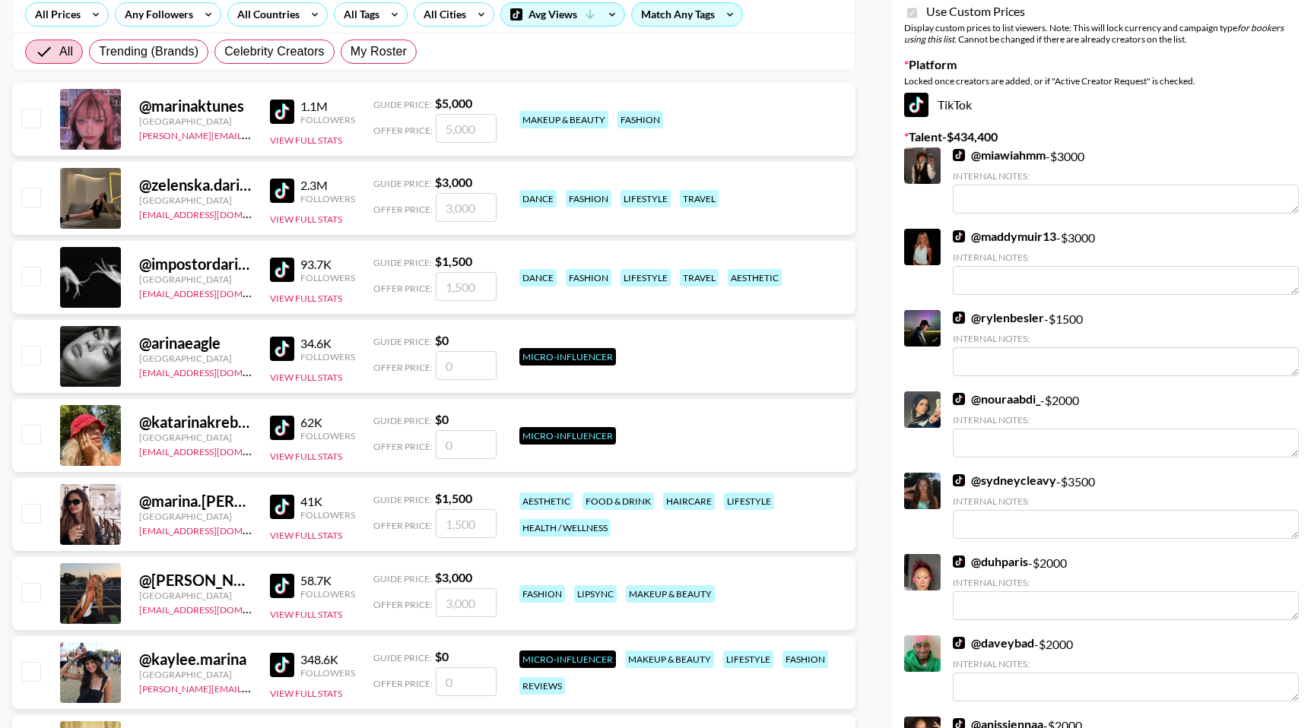
scroll to position [0, 0]
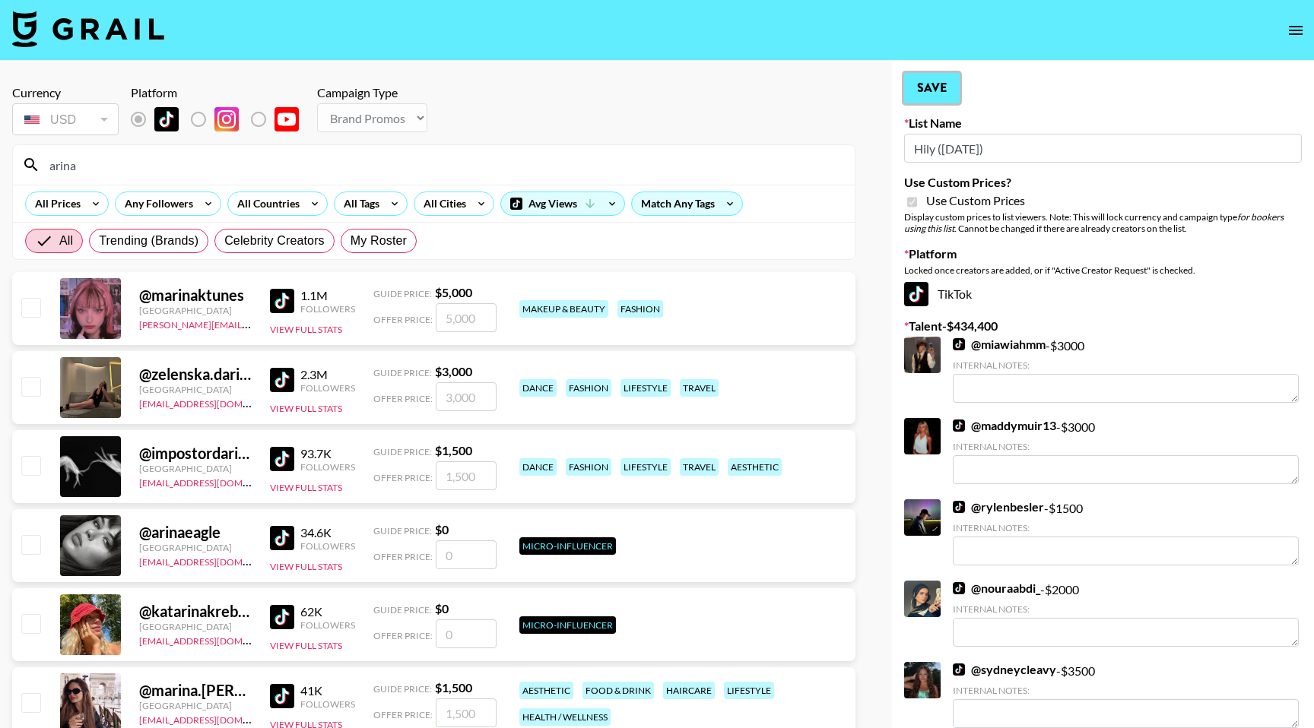
click at [937, 87] on button "Save" at bounding box center [932, 88] width 56 height 30
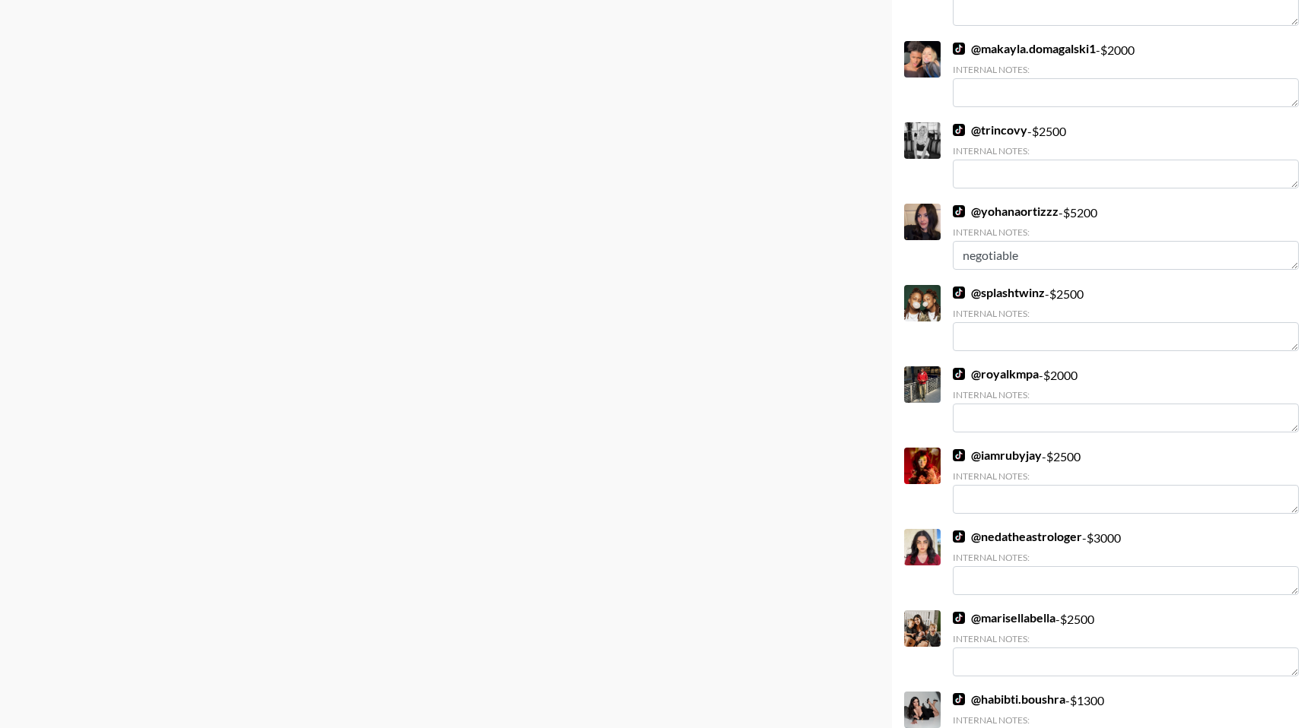
scroll to position [2860, 0]
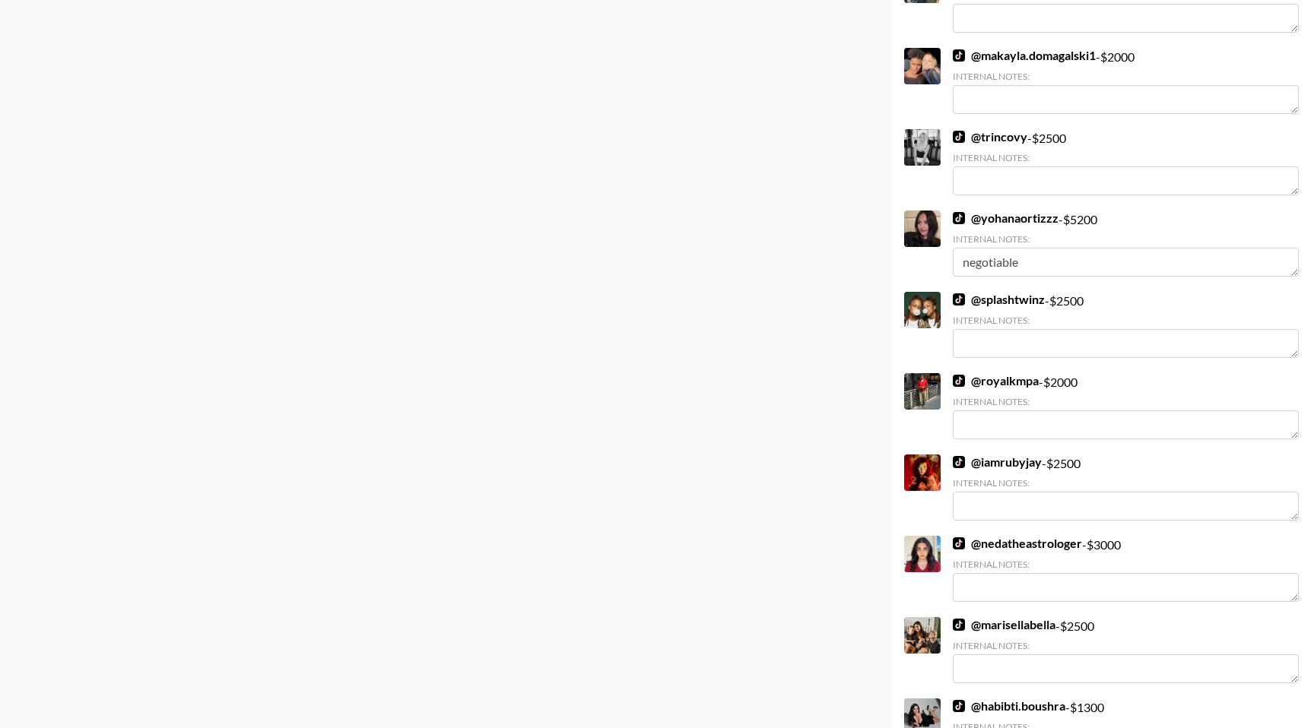
click at [1010, 141] on link "@ trincovy" at bounding box center [990, 136] width 75 height 15
